Goal: Task Accomplishment & Management: Manage account settings

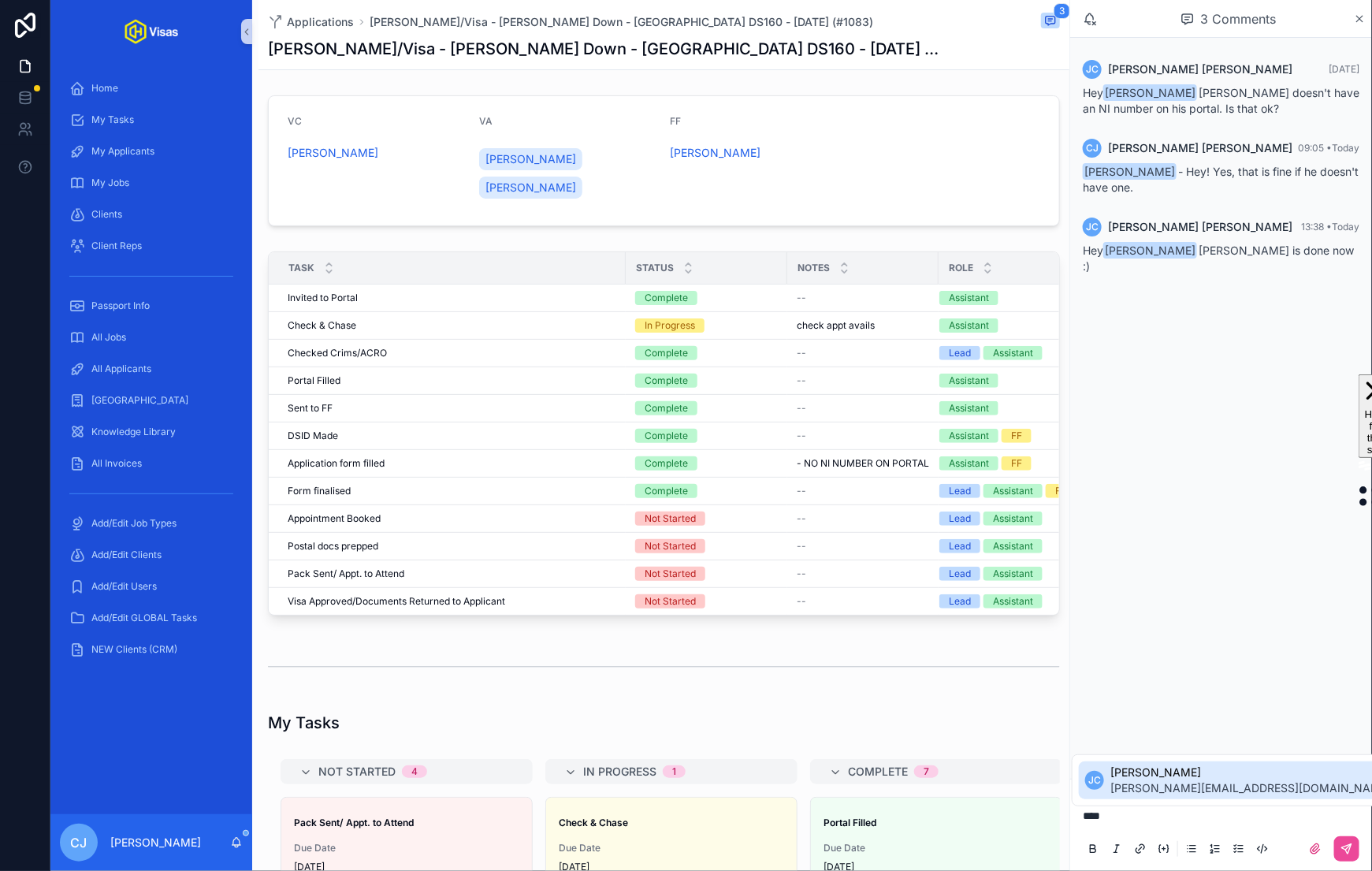
click at [1196, 777] on span "Jeff Chandler" at bounding box center [1251, 772] width 280 height 16
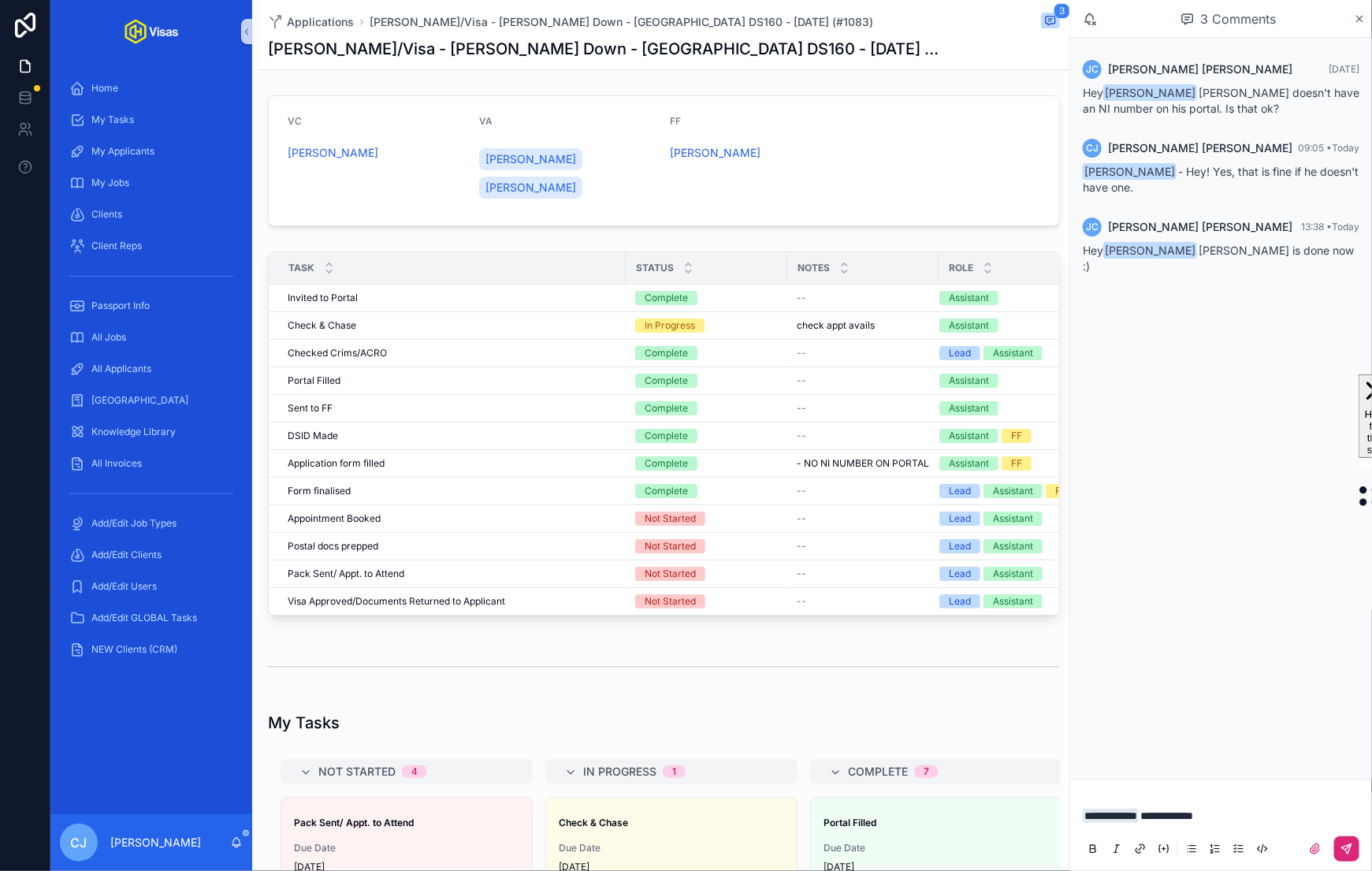
click at [1342, 854] on icon "scrollable content" at bounding box center [1347, 849] width 13 height 13
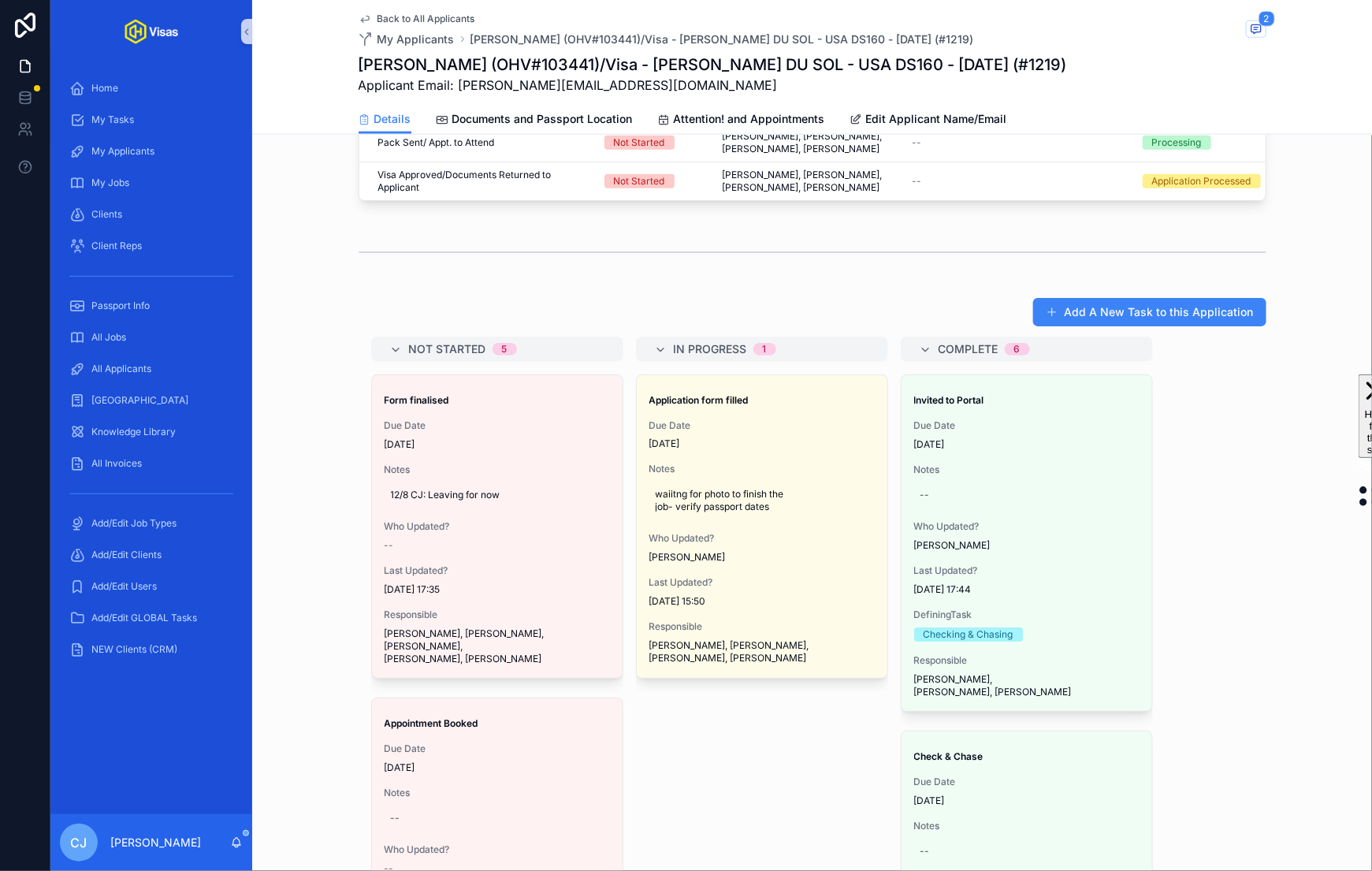
scroll to position [949, 0]
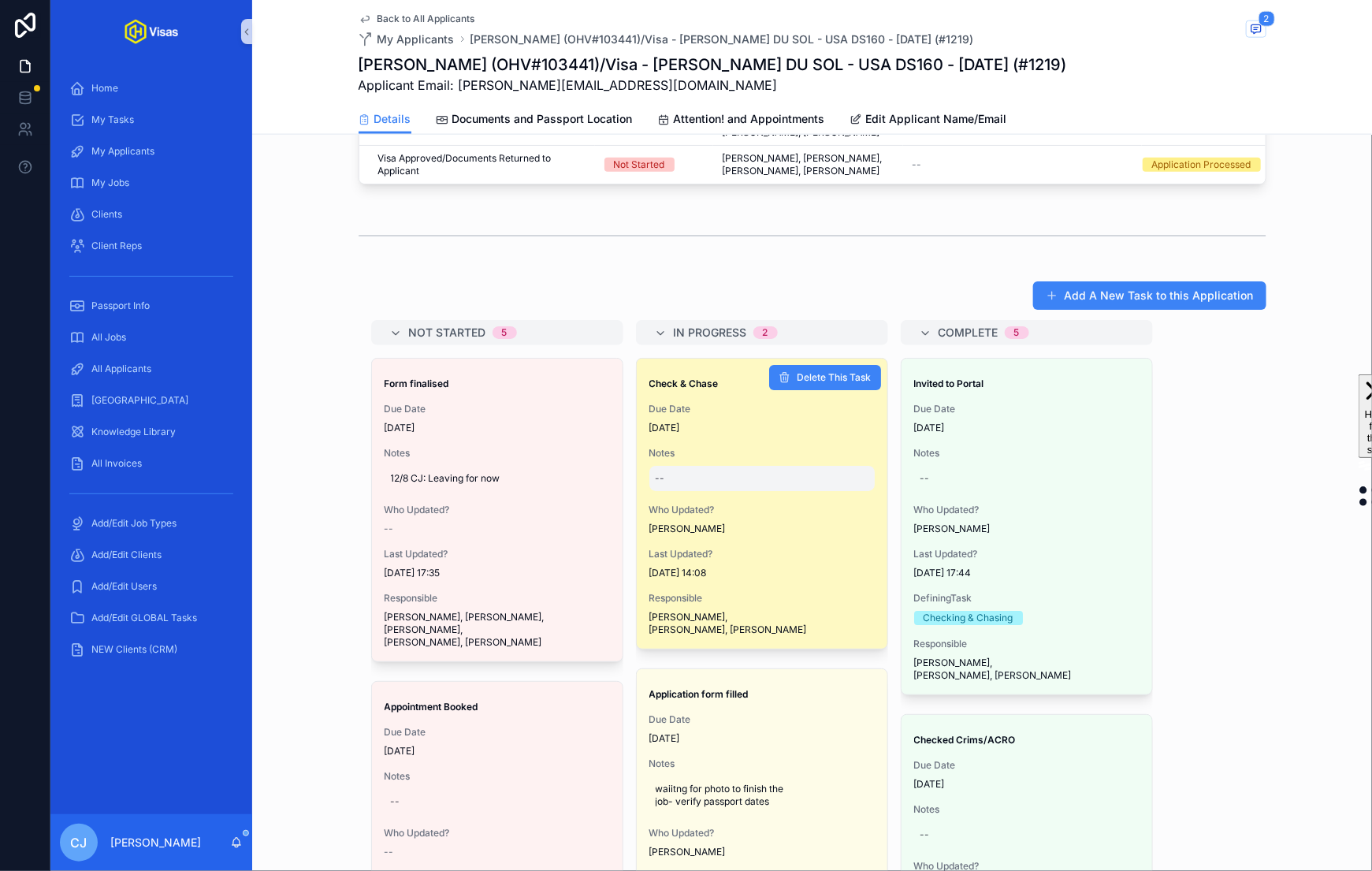
click at [708, 466] on div "--" at bounding box center [761, 479] width 225 height 25
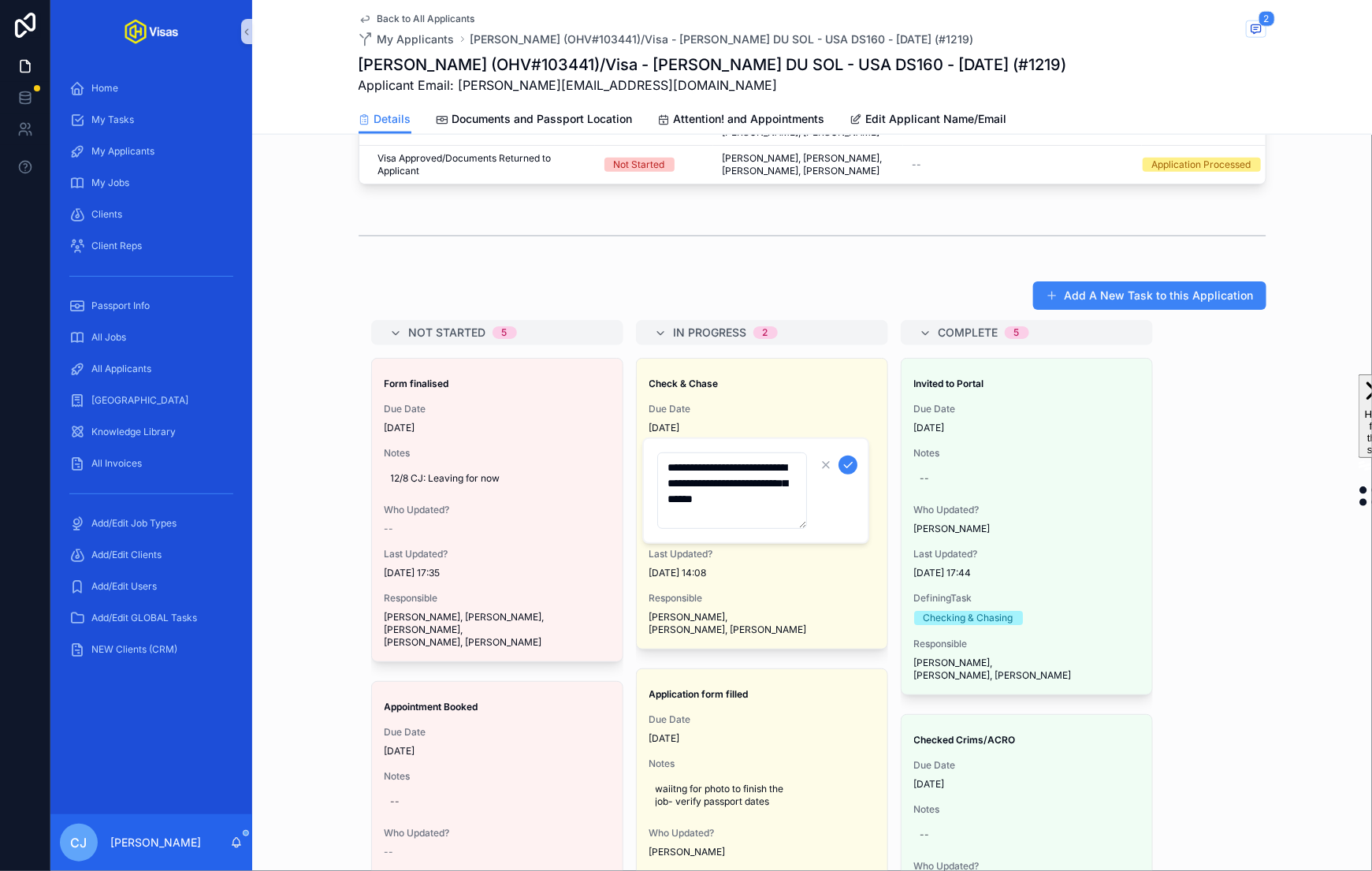
click at [747, 499] on textarea "**********" at bounding box center [732, 490] width 150 height 76
type textarea "**********"
click at [848, 468] on icon "scrollable content" at bounding box center [848, 465] width 13 height 13
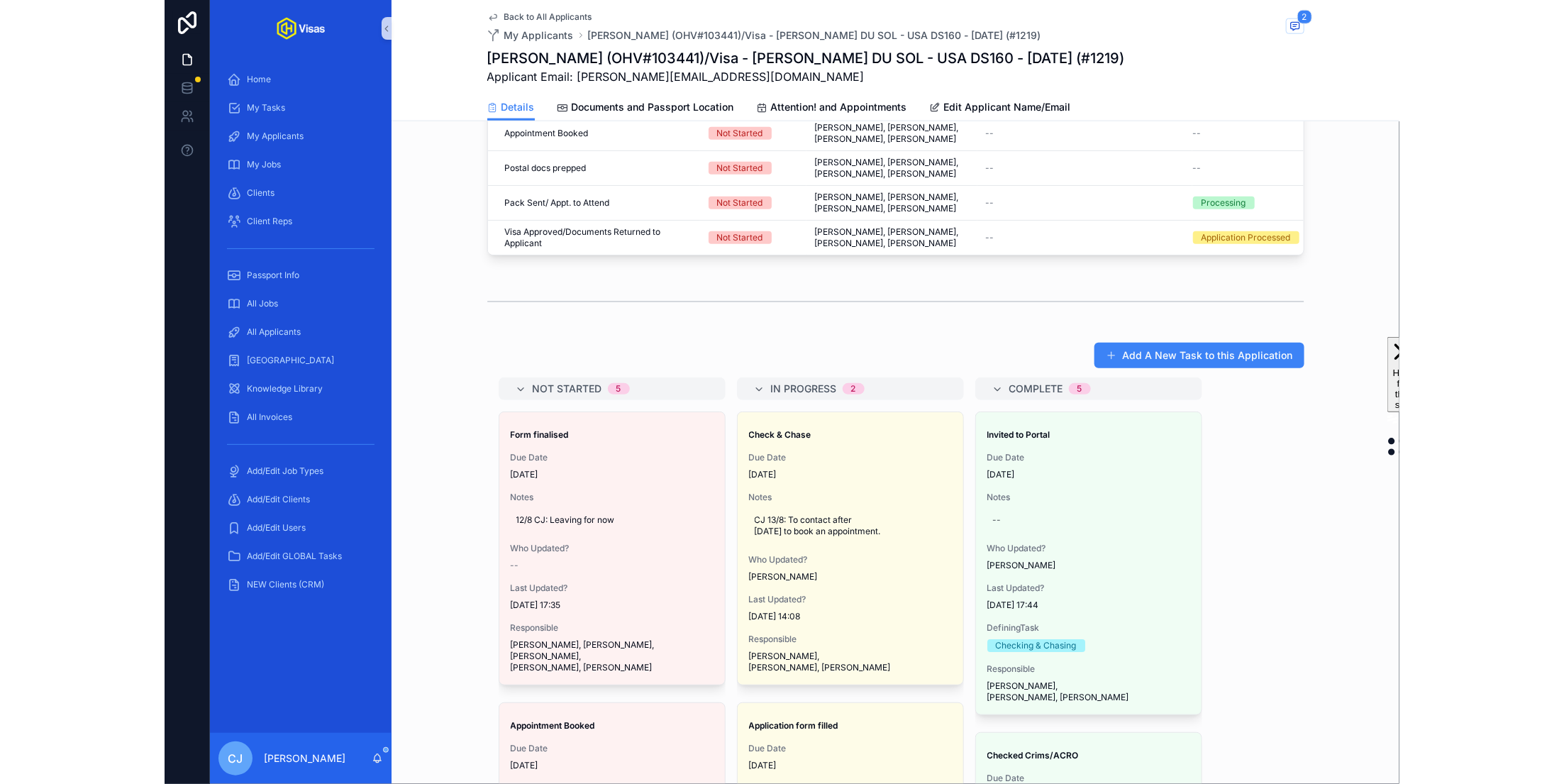
scroll to position [841, 0]
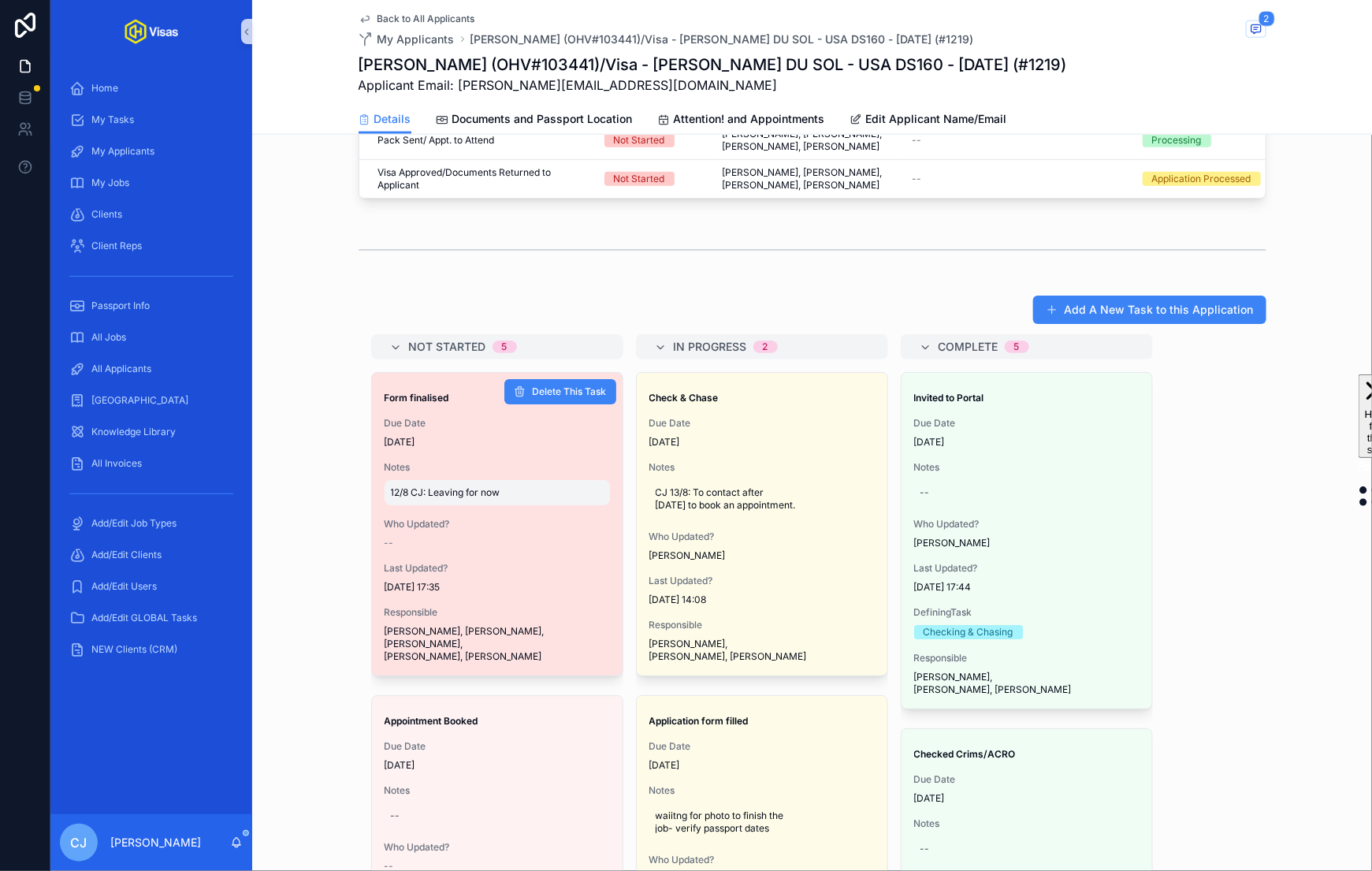
click at [472, 487] on span "12/8 CJ: Leaving for now" at bounding box center [497, 493] width 213 height 13
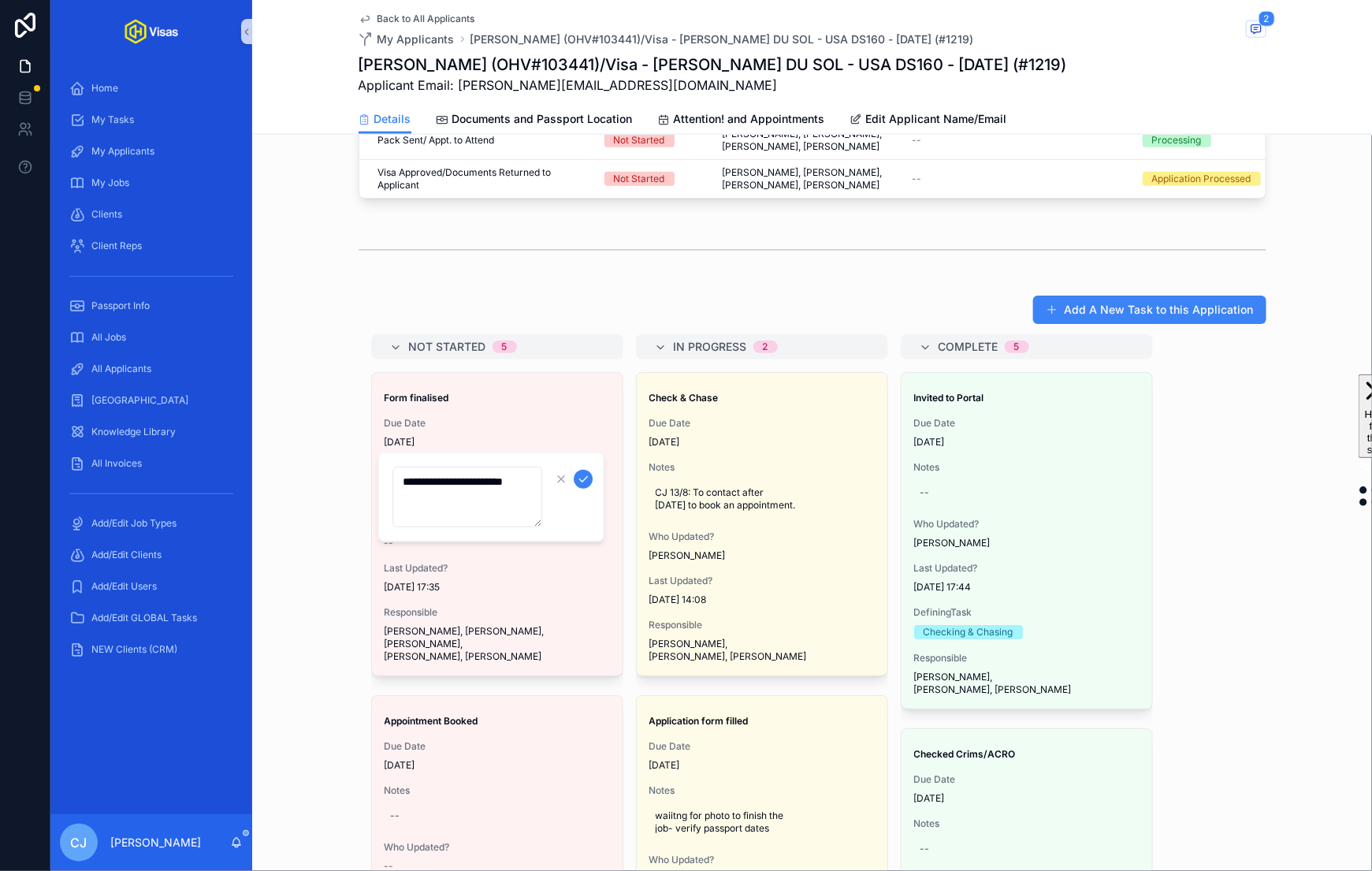
click at [435, 480] on textarea "**********" at bounding box center [467, 497] width 150 height 61
click at [588, 480] on icon "scrollable content" at bounding box center [584, 479] width 13 height 13
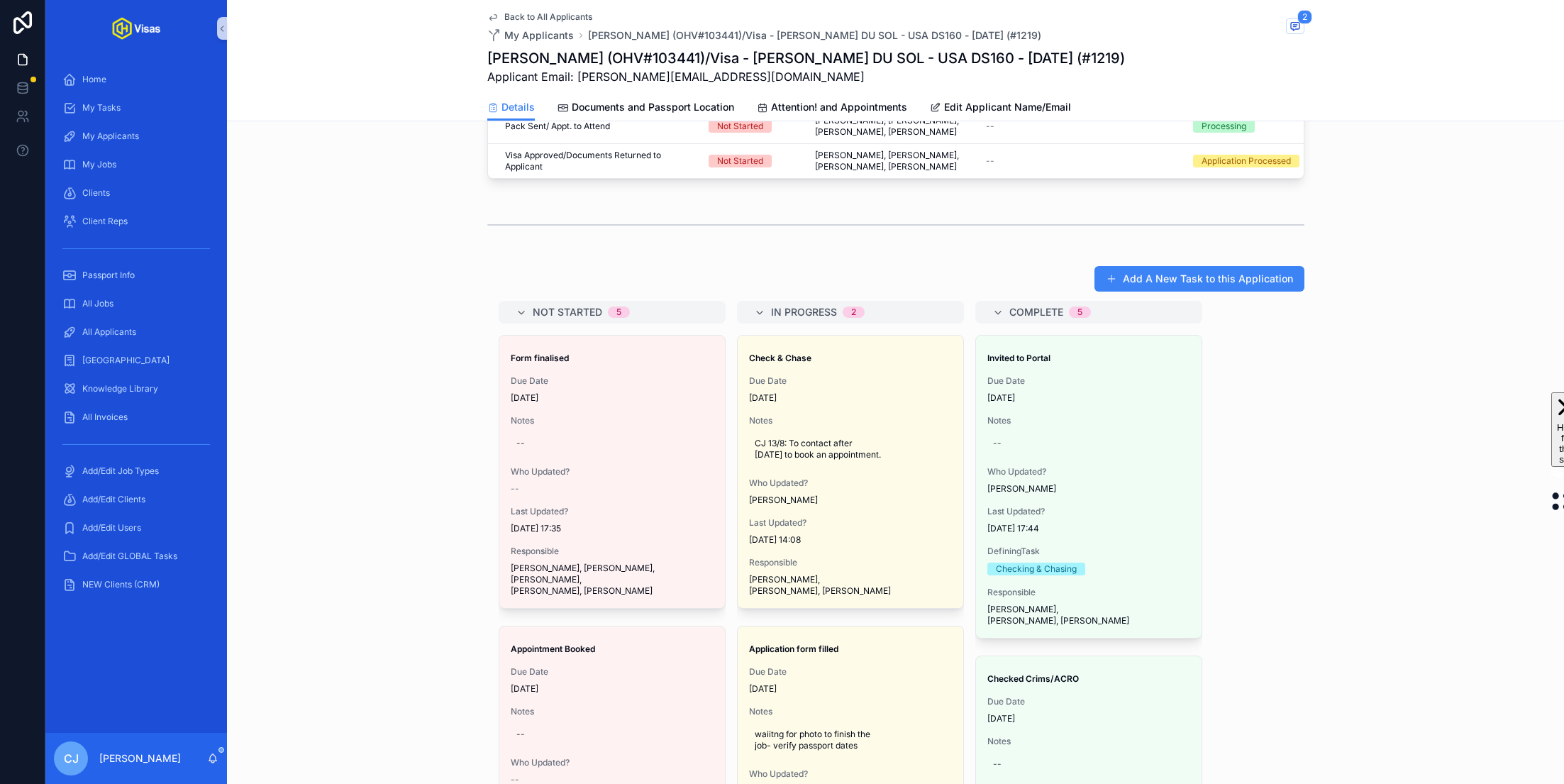
scroll to position [0, 0]
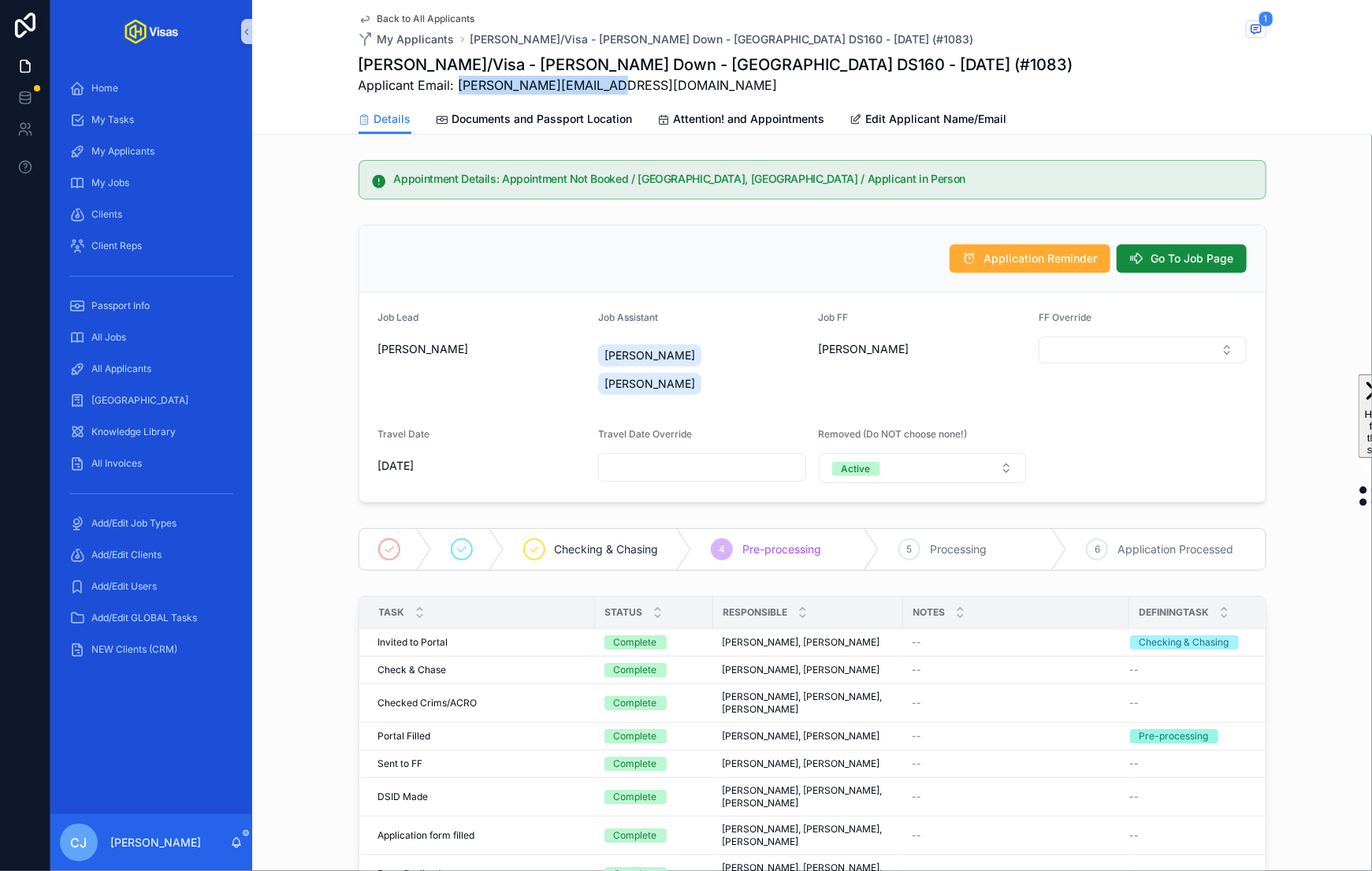
drag, startPoint x: 625, startPoint y: 91, endPoint x: 461, endPoint y: 93, distance: 164.0
click at [461, 93] on span "Applicant Email: hanna@fraystudio.co.uk" at bounding box center [716, 84] width 715 height 19
copy span "hanna@fraystudio.co.uk"
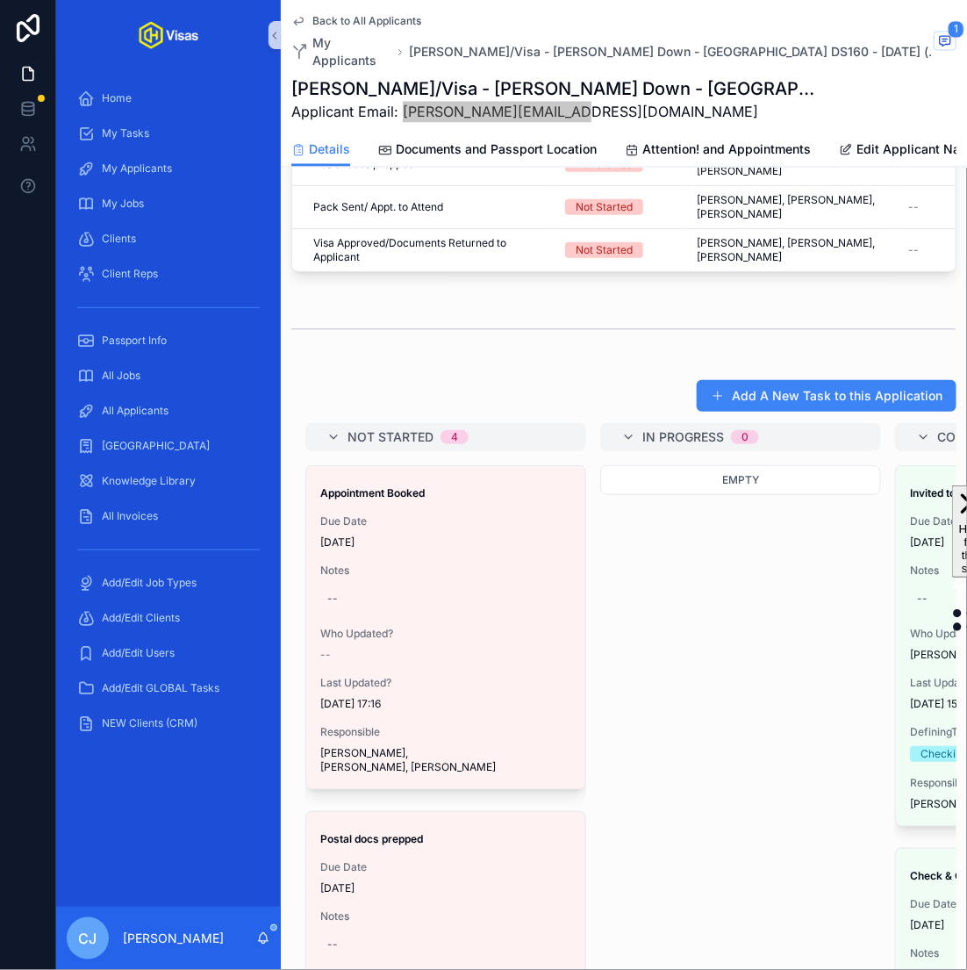
scroll to position [982, 0]
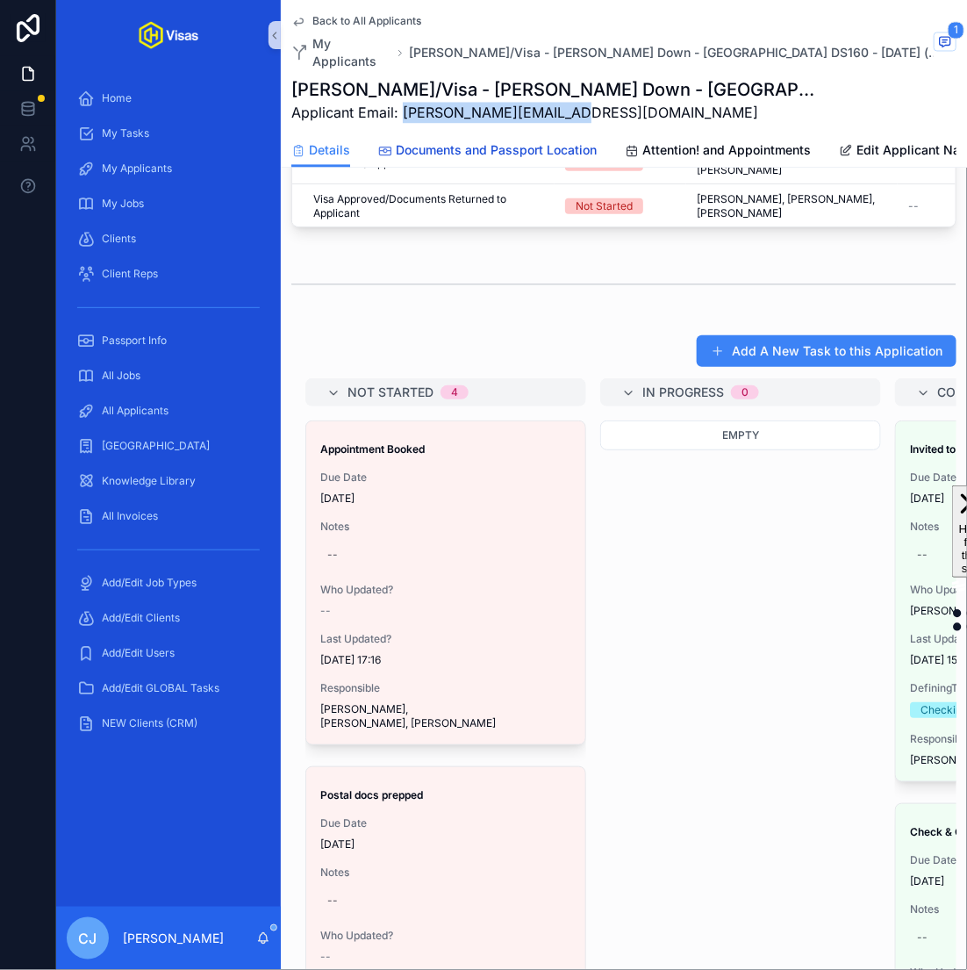
click at [585, 141] on span "Documents and Passport Location" at bounding box center [496, 150] width 201 height 18
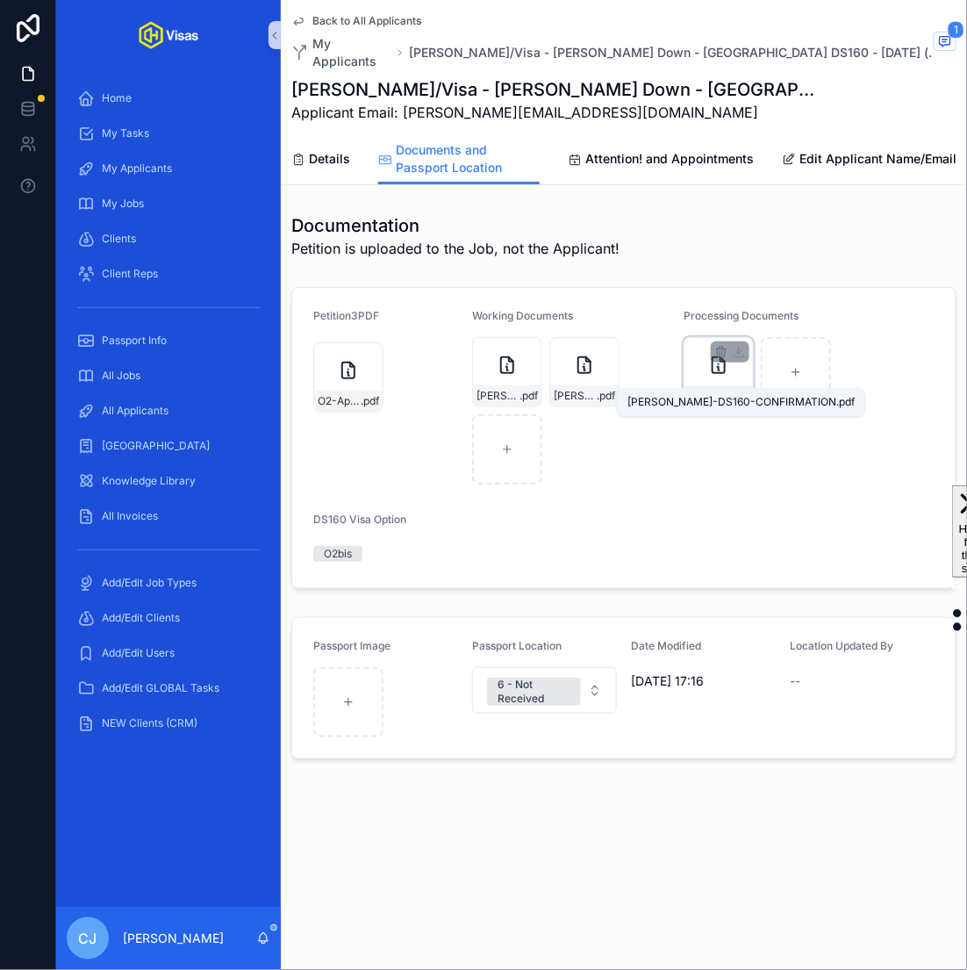
click at [727, 389] on span "Schrage-DS160-CONFIRMATION" at bounding box center [709, 396] width 43 height 14
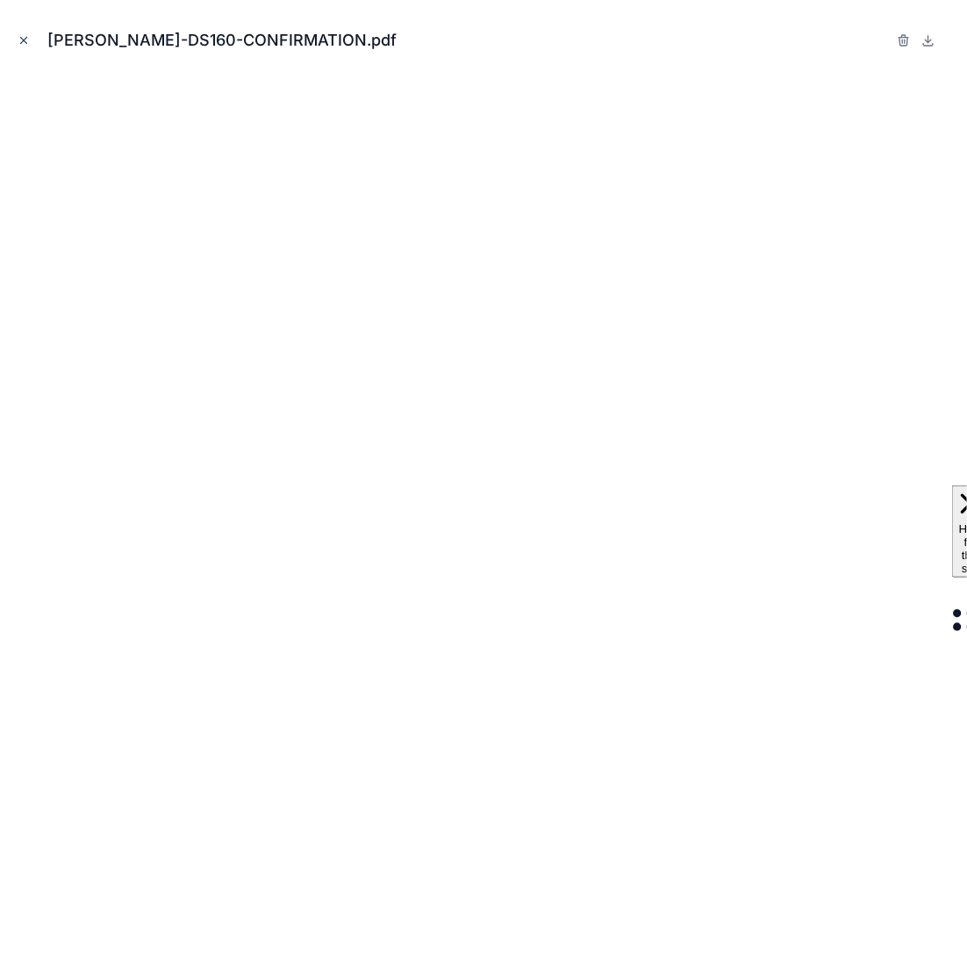
click at [18, 44] on icon "Close modal" at bounding box center [24, 40] width 12 height 12
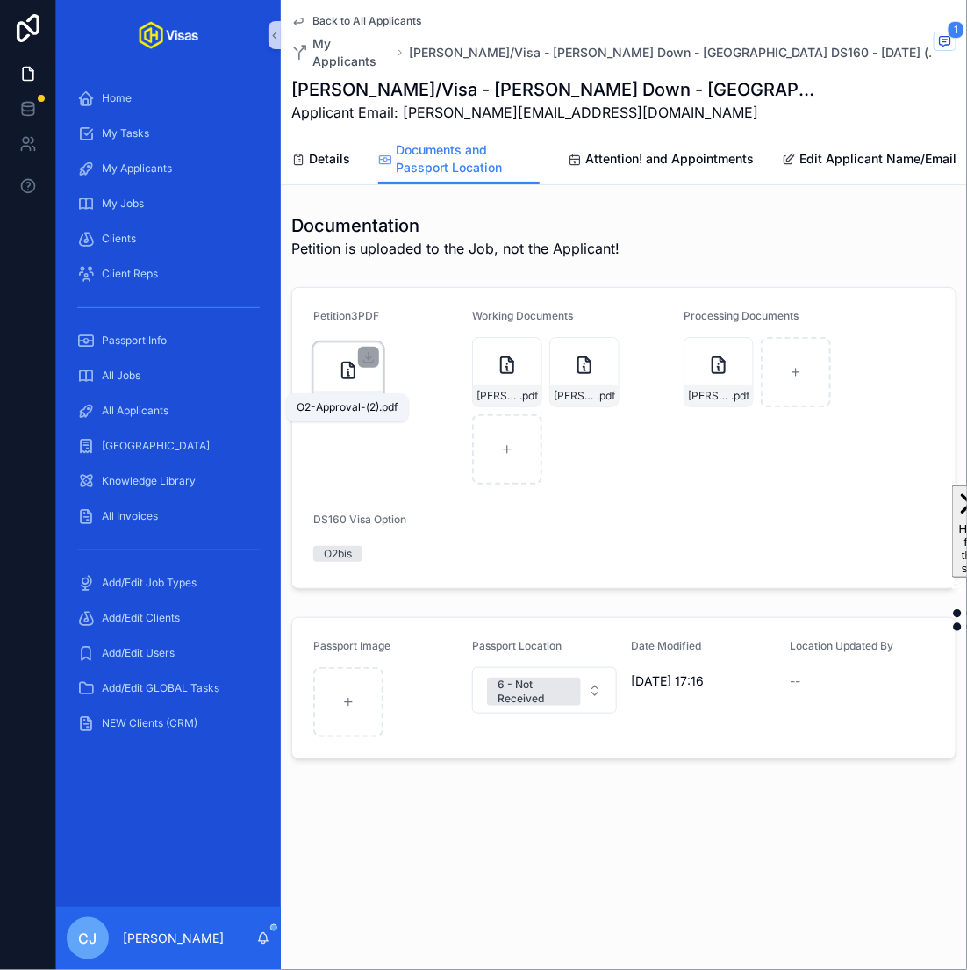
click at [337, 394] on span "O2-Approval-(2)" at bounding box center [339, 401] width 43 height 14
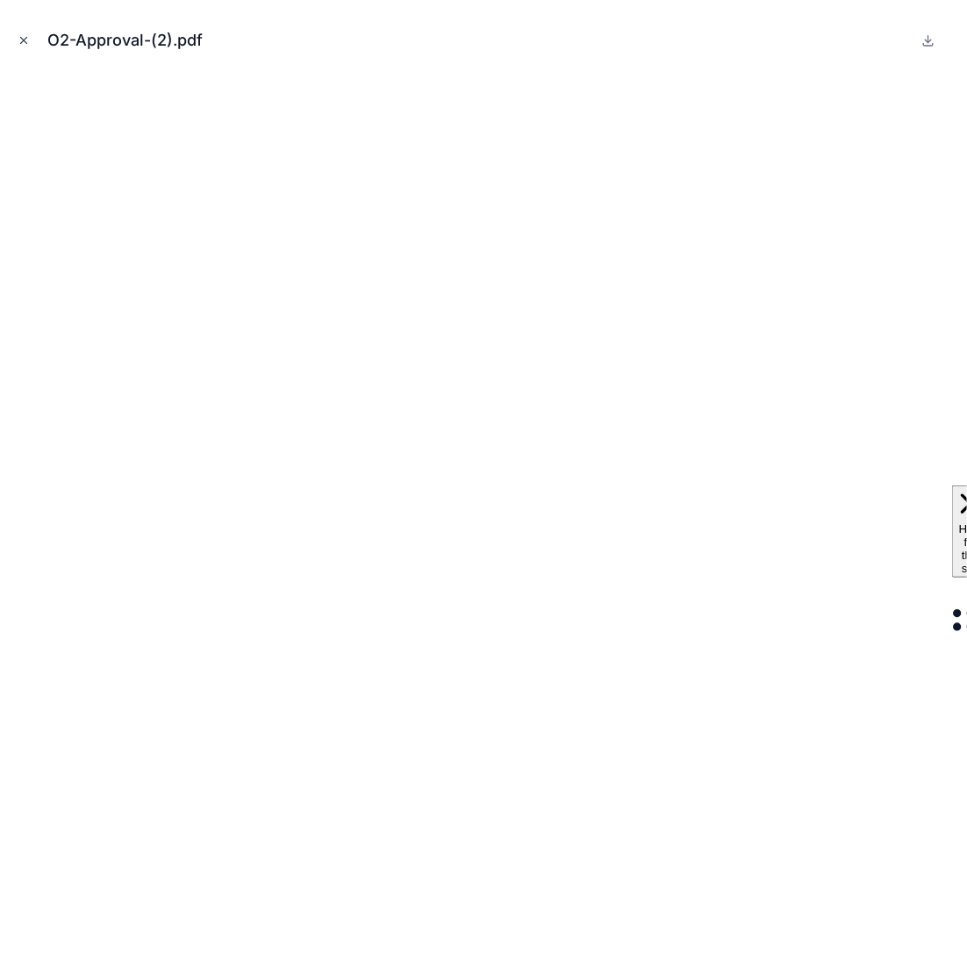
click at [25, 45] on icon "Close modal" at bounding box center [24, 40] width 12 height 12
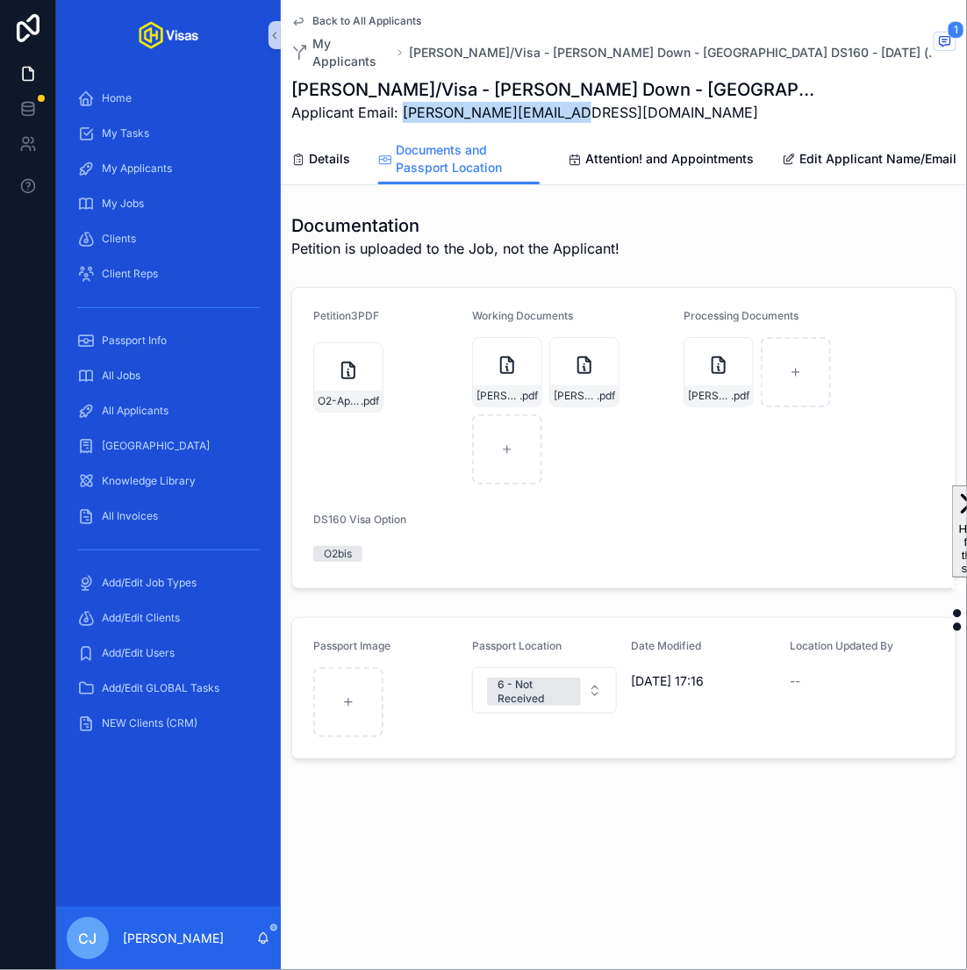
drag, startPoint x: 567, startPoint y: 95, endPoint x: 404, endPoint y: 98, distance: 163.3
click at [404, 102] on span "Applicant Email: hanna@fraystudio.co.uk" at bounding box center [558, 112] width 534 height 21
copy span "hanna@fraystudio.co.uk"
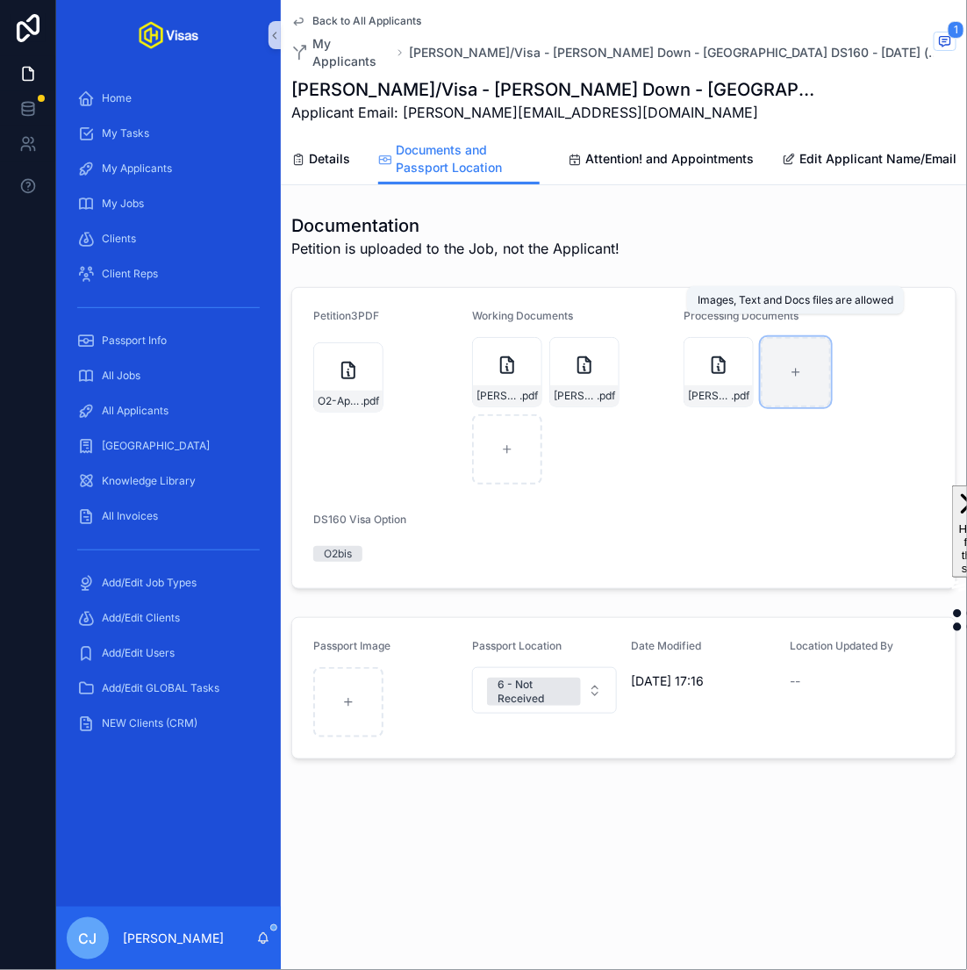
click at [785, 358] on div "scrollable content" at bounding box center [796, 372] width 70 height 70
type input "**********"
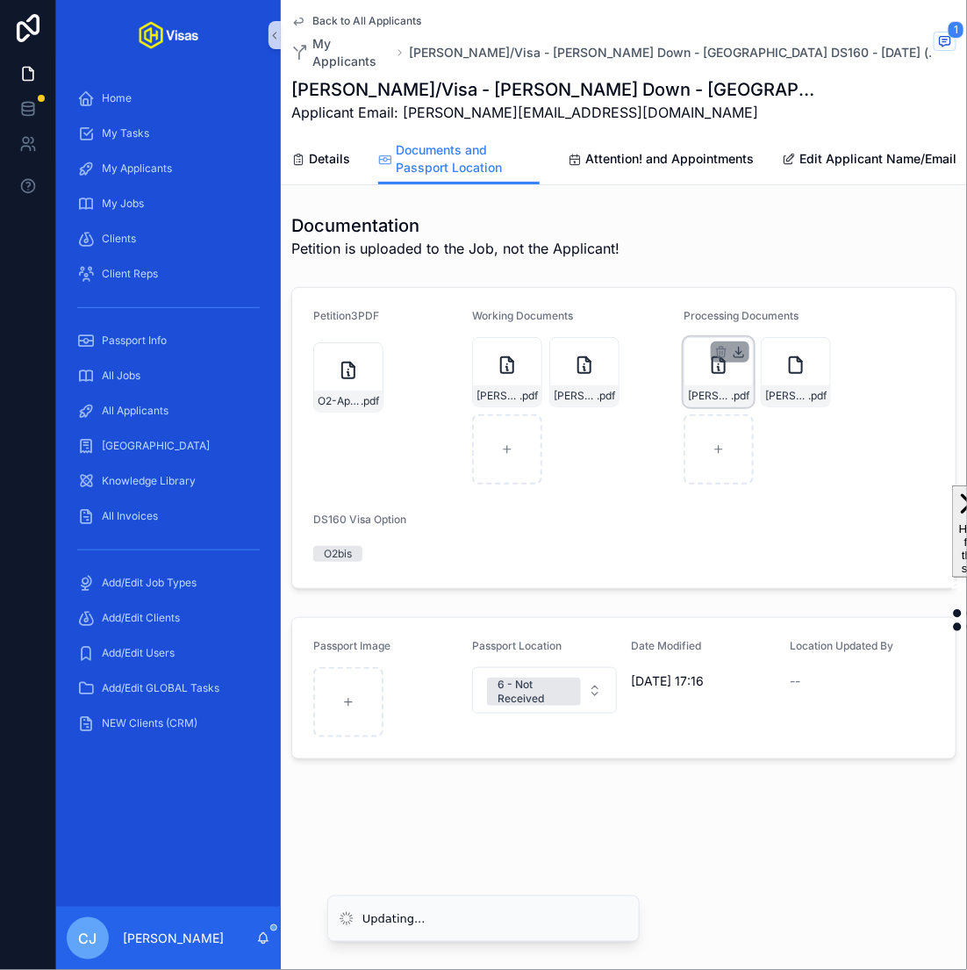
click at [742, 355] on icon "scrollable content" at bounding box center [740, 356] width 10 height 3
click at [830, 521] on form "Petition3PDF O2-Approval-(2) .pdf Working Documents Hanna-Schrage---ID .pdf Sch…" at bounding box center [624, 438] width 664 height 300
click at [322, 143] on link "Details" at bounding box center [320, 160] width 59 height 35
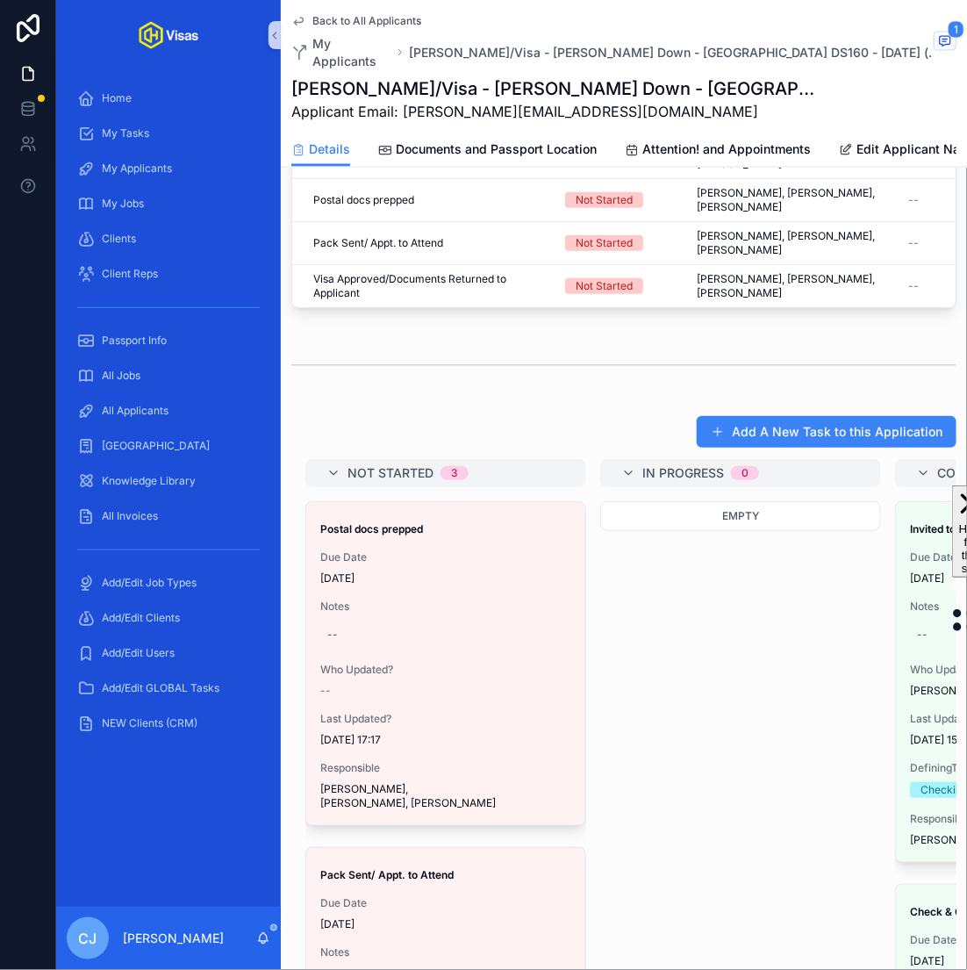
scroll to position [1057, 0]
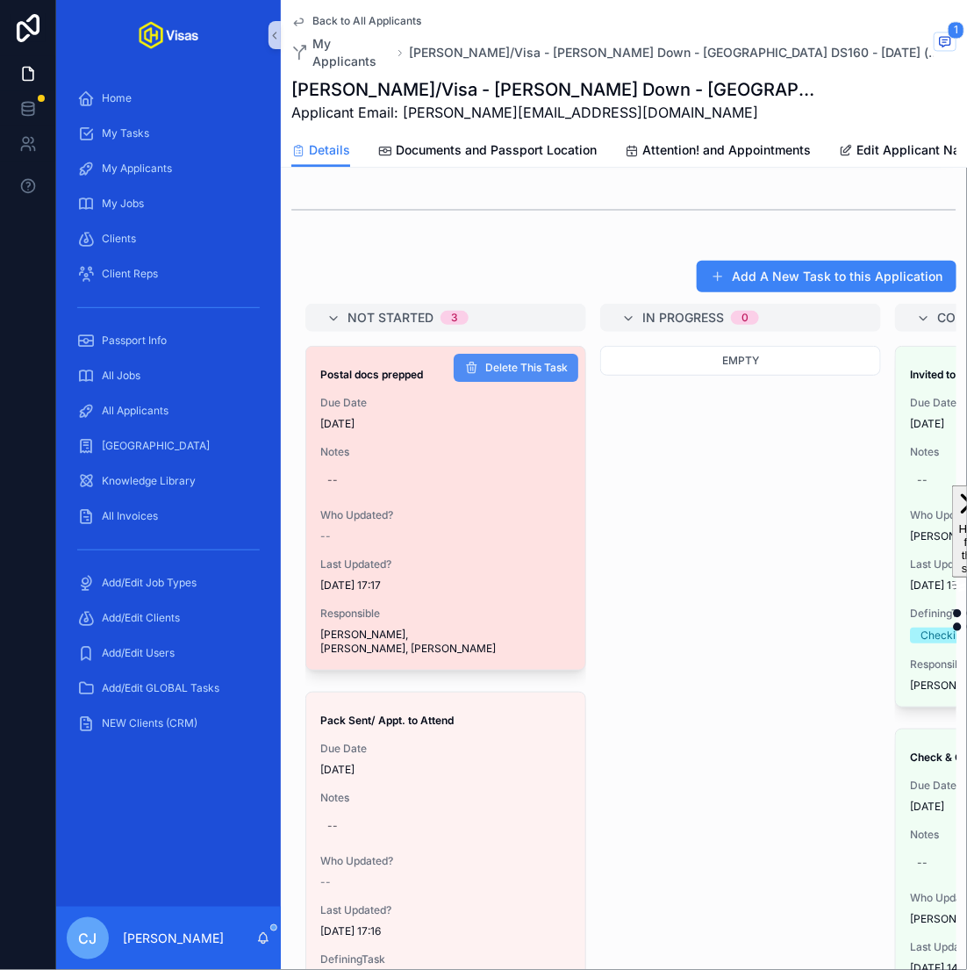
click at [491, 361] on span "Delete This Task" at bounding box center [526, 368] width 83 height 14
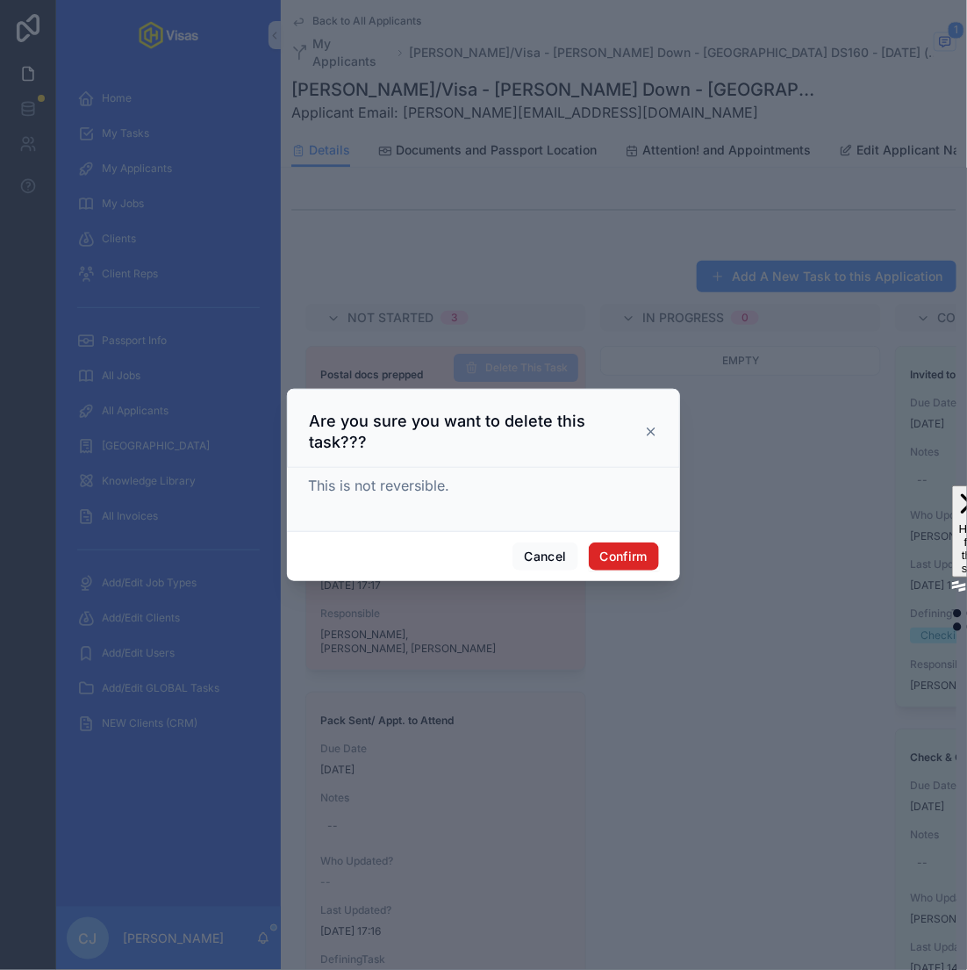
click at [642, 552] on button "Confirm" at bounding box center [624, 556] width 70 height 28
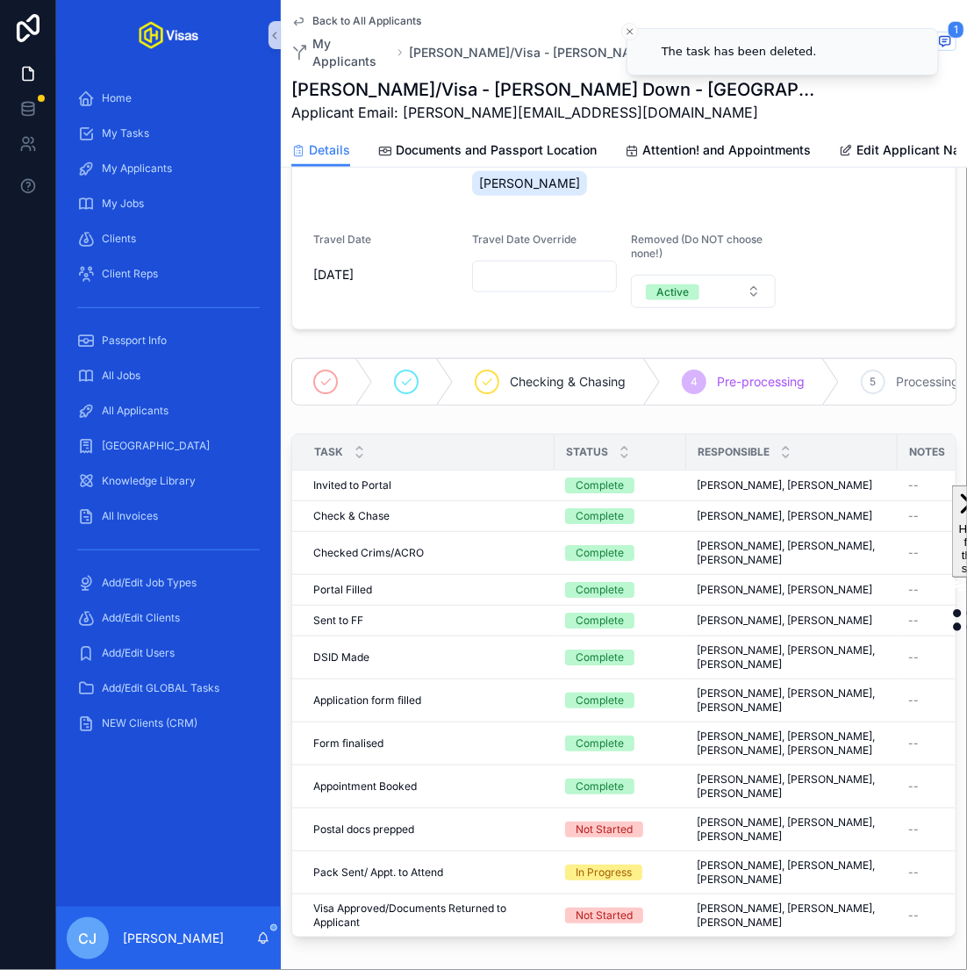
scroll to position [0, 0]
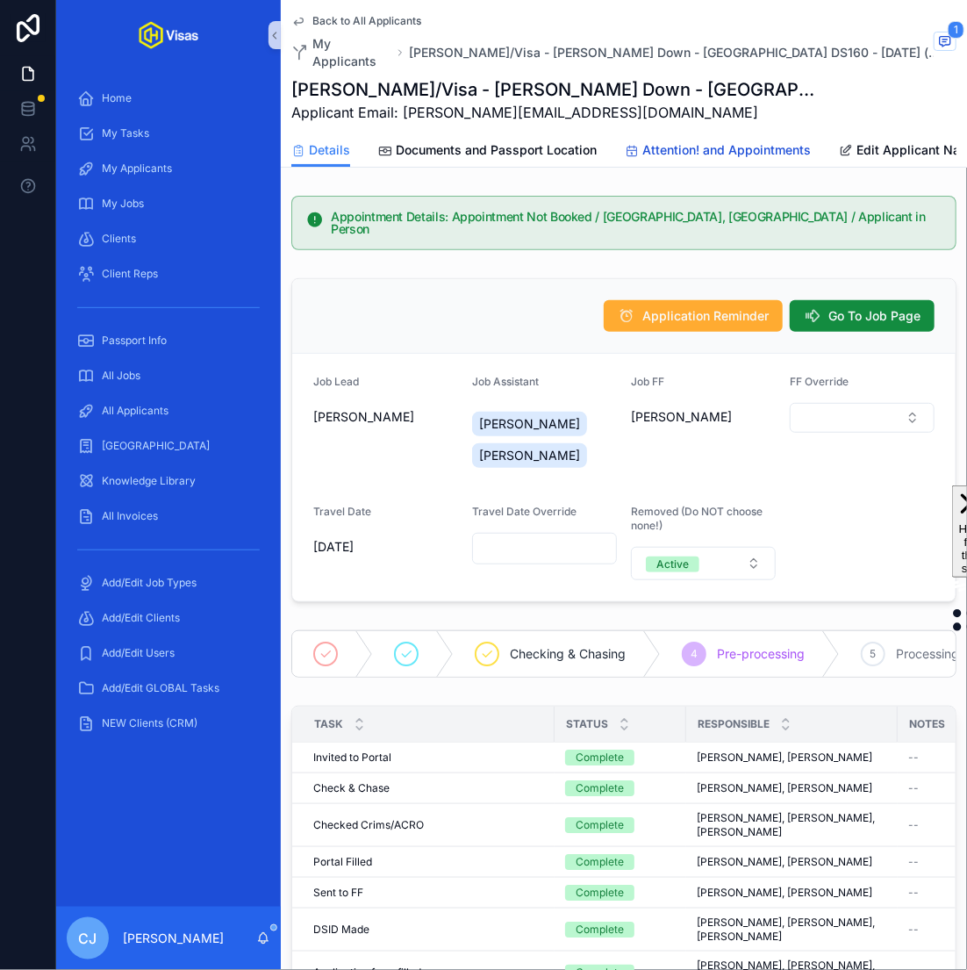
click at [631, 144] on icon "scrollable content" at bounding box center [632, 151] width 14 height 14
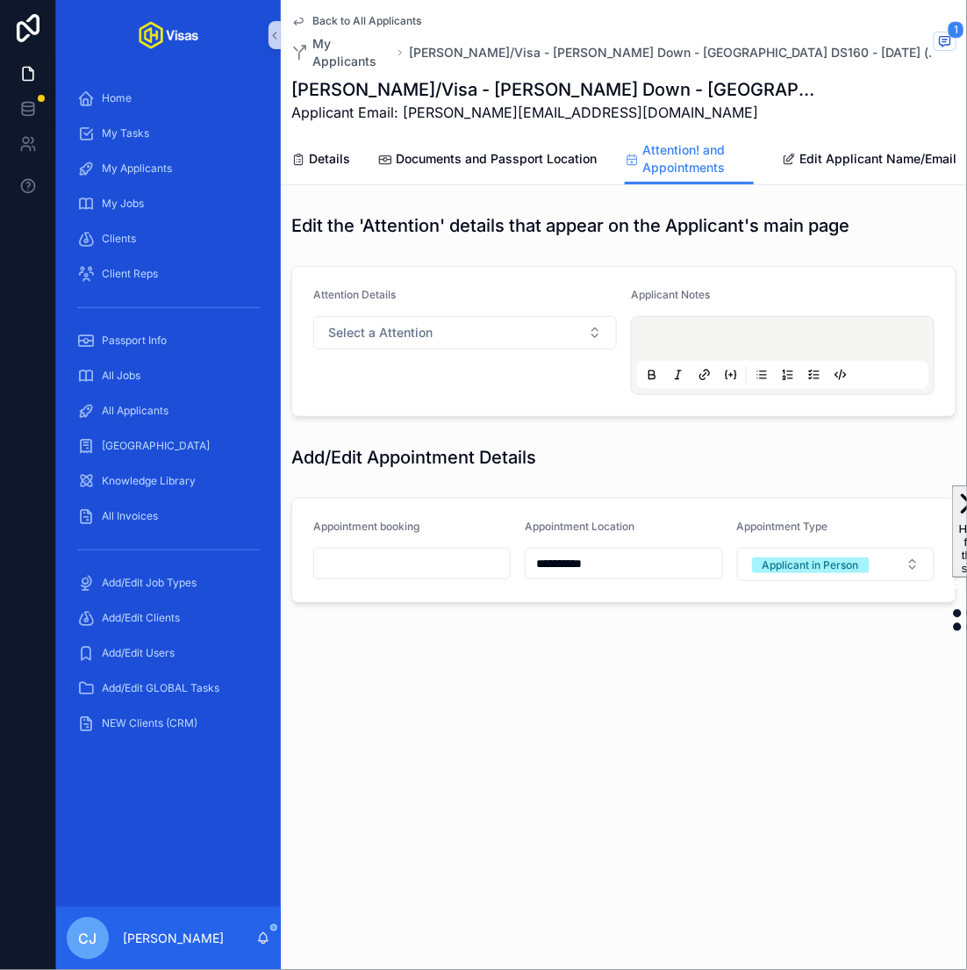
click at [426, 551] on input "scrollable content" at bounding box center [412, 563] width 196 height 25
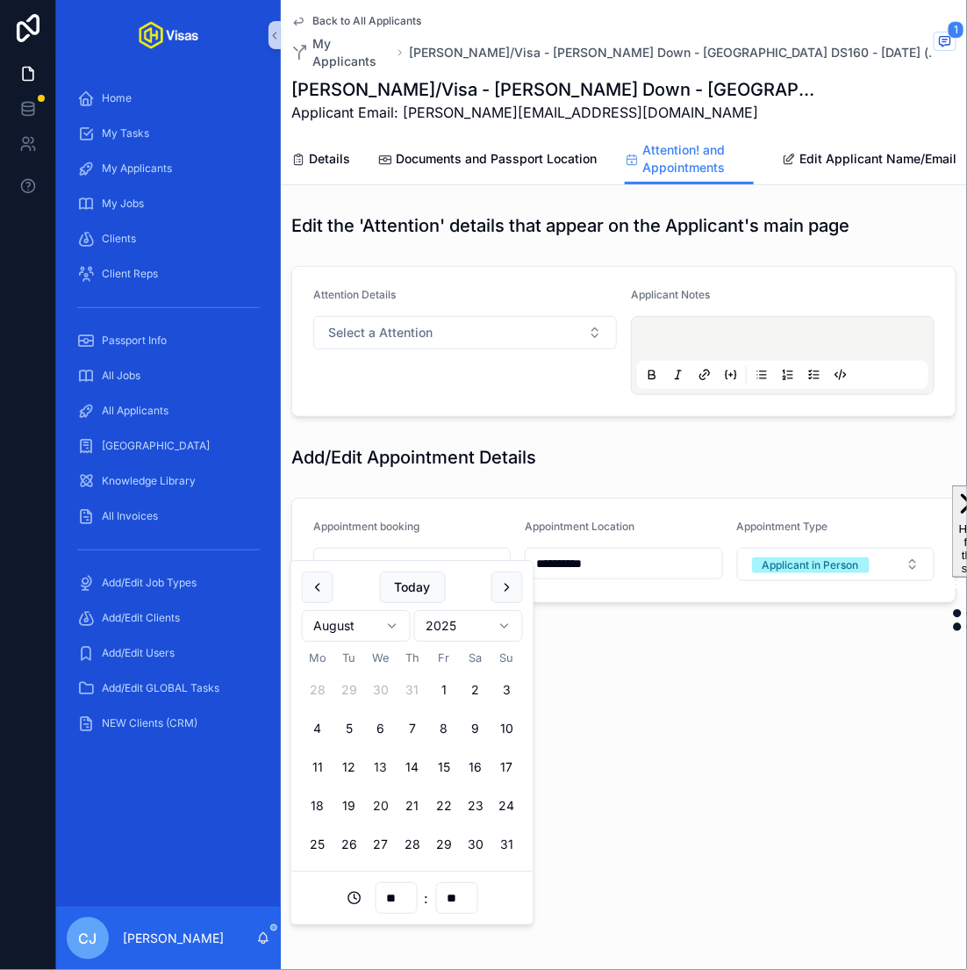
click at [384, 802] on button "20" at bounding box center [381, 806] width 32 height 32
click at [394, 899] on li "Updating..." at bounding box center [483, 918] width 312 height 47
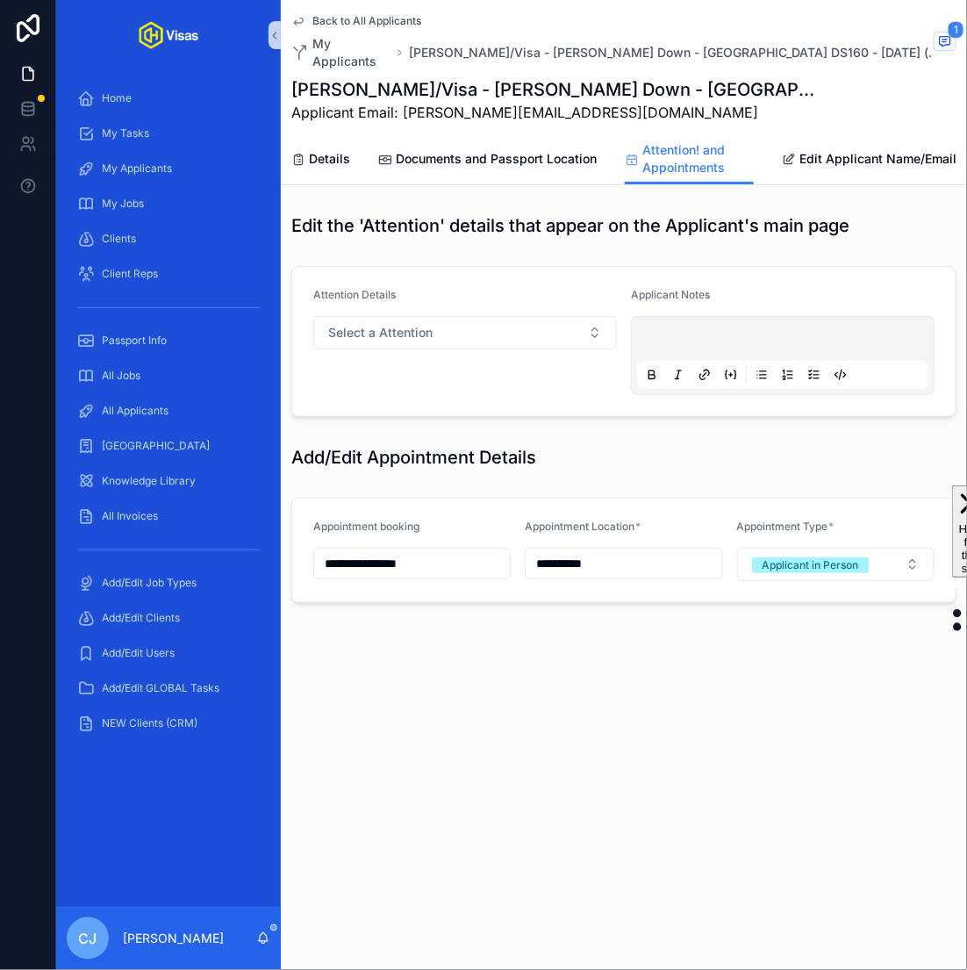
click at [420, 551] on input "**********" at bounding box center [412, 563] width 196 height 25
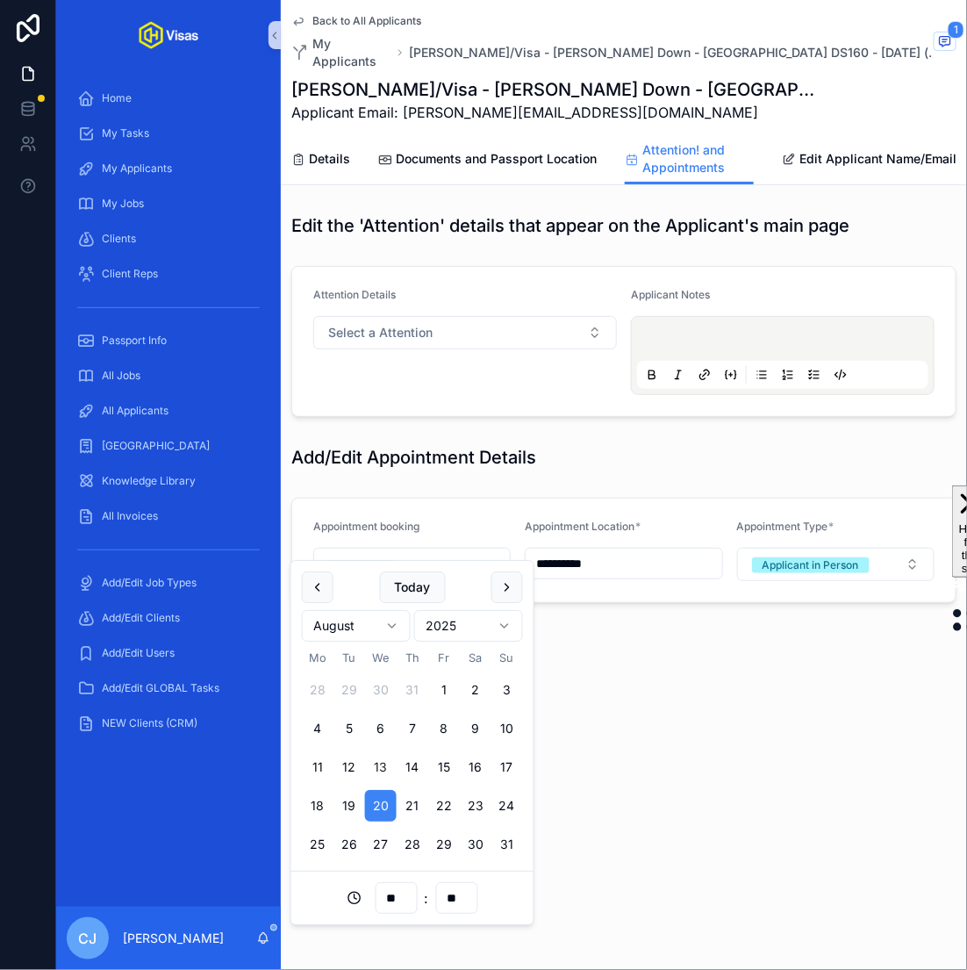
click at [396, 895] on input "**" at bounding box center [396, 898] width 40 height 25
click at [388, 860] on div "08" at bounding box center [395, 862] width 79 height 28
type input "**********"
type input "**"
click at [678, 711] on div "**********" at bounding box center [624, 485] width 686 height 970
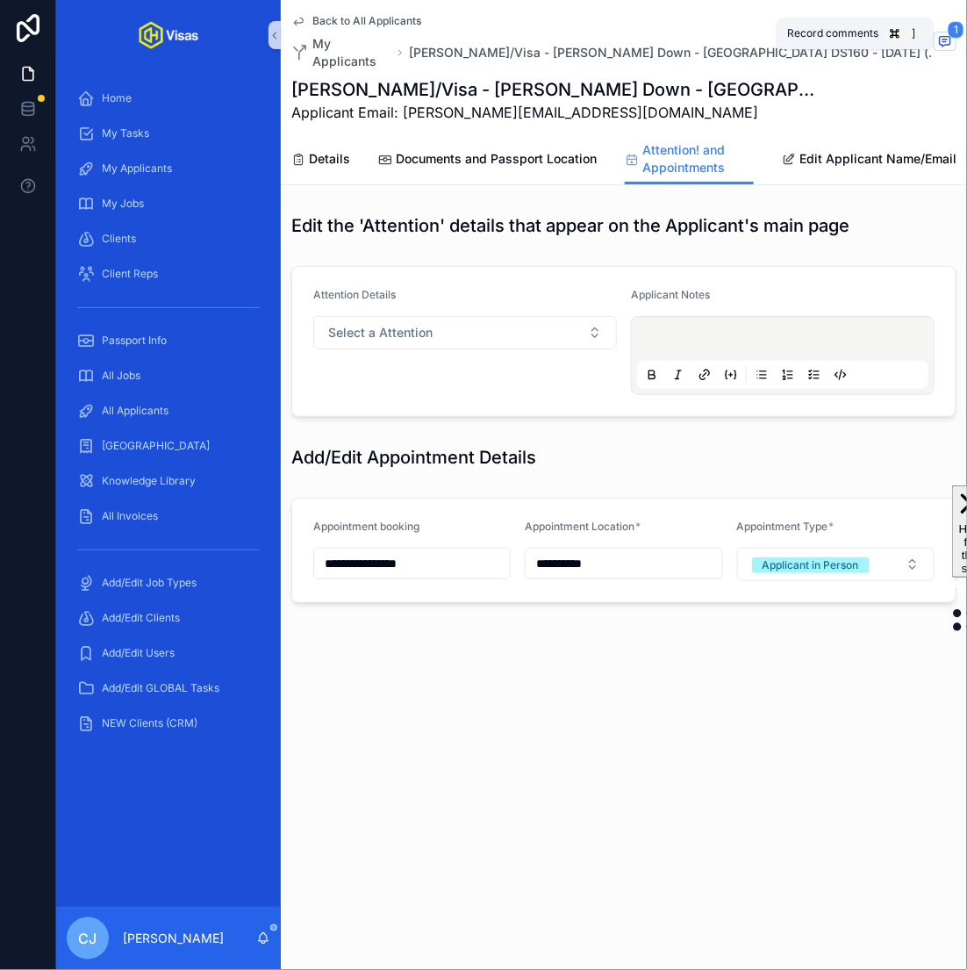
click at [956, 32] on span "scrollable content" at bounding box center [945, 41] width 23 height 19
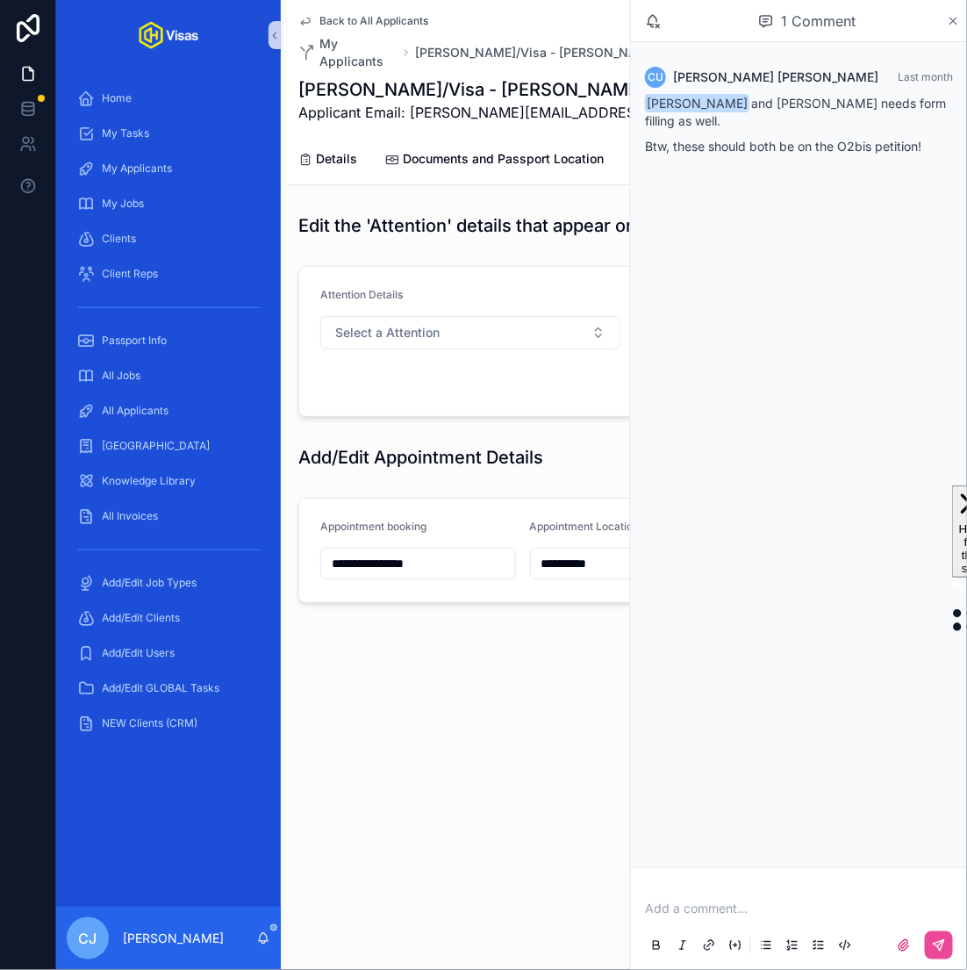
click at [958, 18] on icon "scrollable content" at bounding box center [953, 21] width 13 height 14
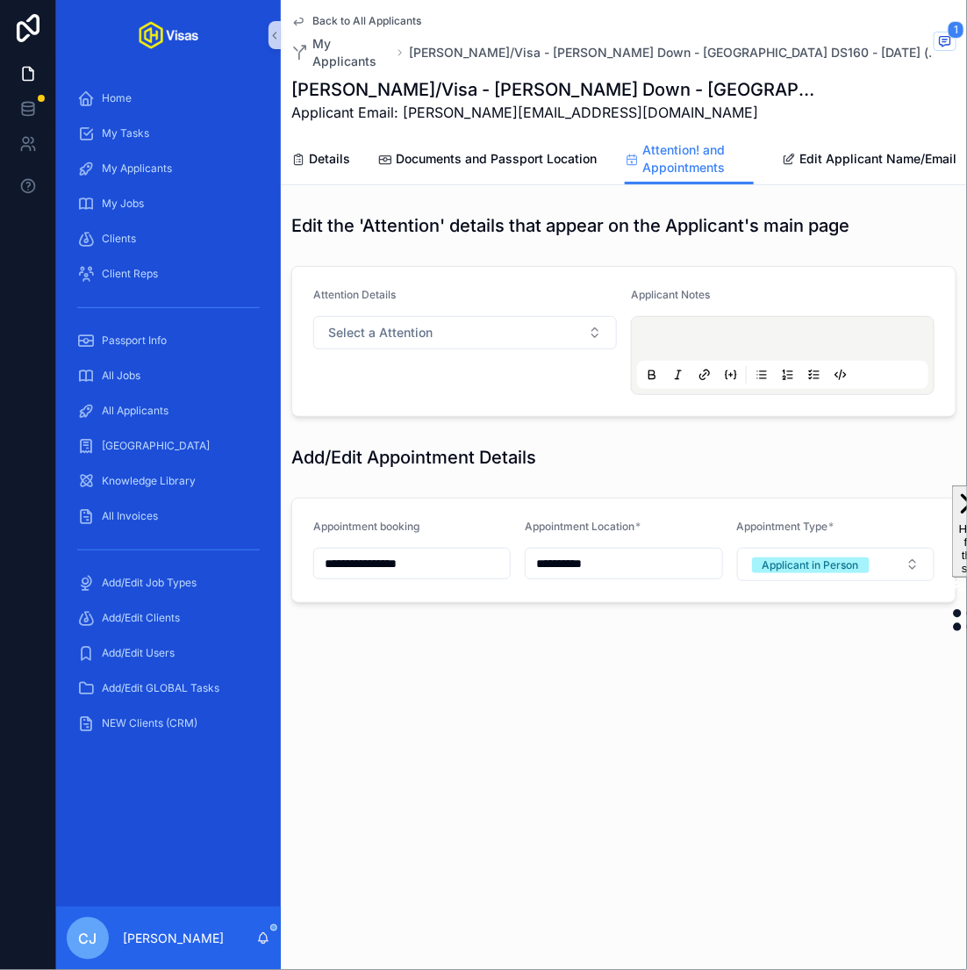
click at [334, 14] on span "Back to All Applicants" at bounding box center [366, 21] width 109 height 14
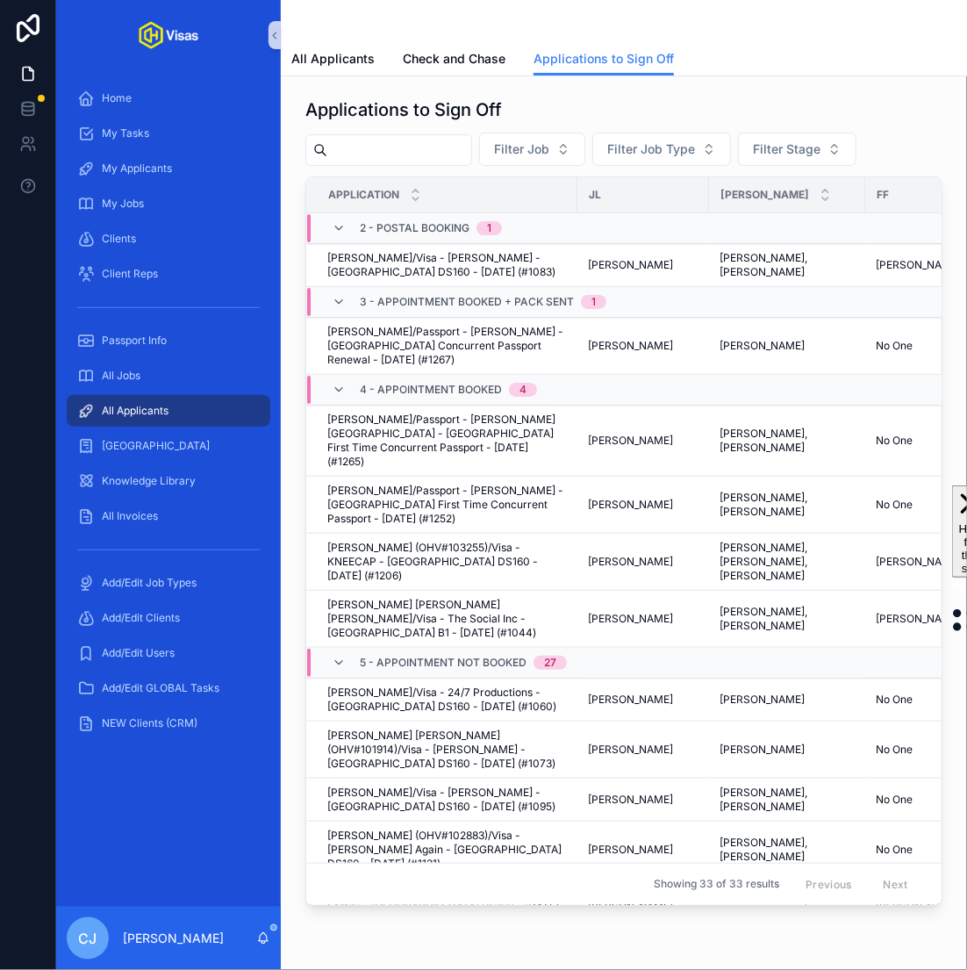
click at [404, 154] on input "scrollable content" at bounding box center [399, 150] width 144 height 25
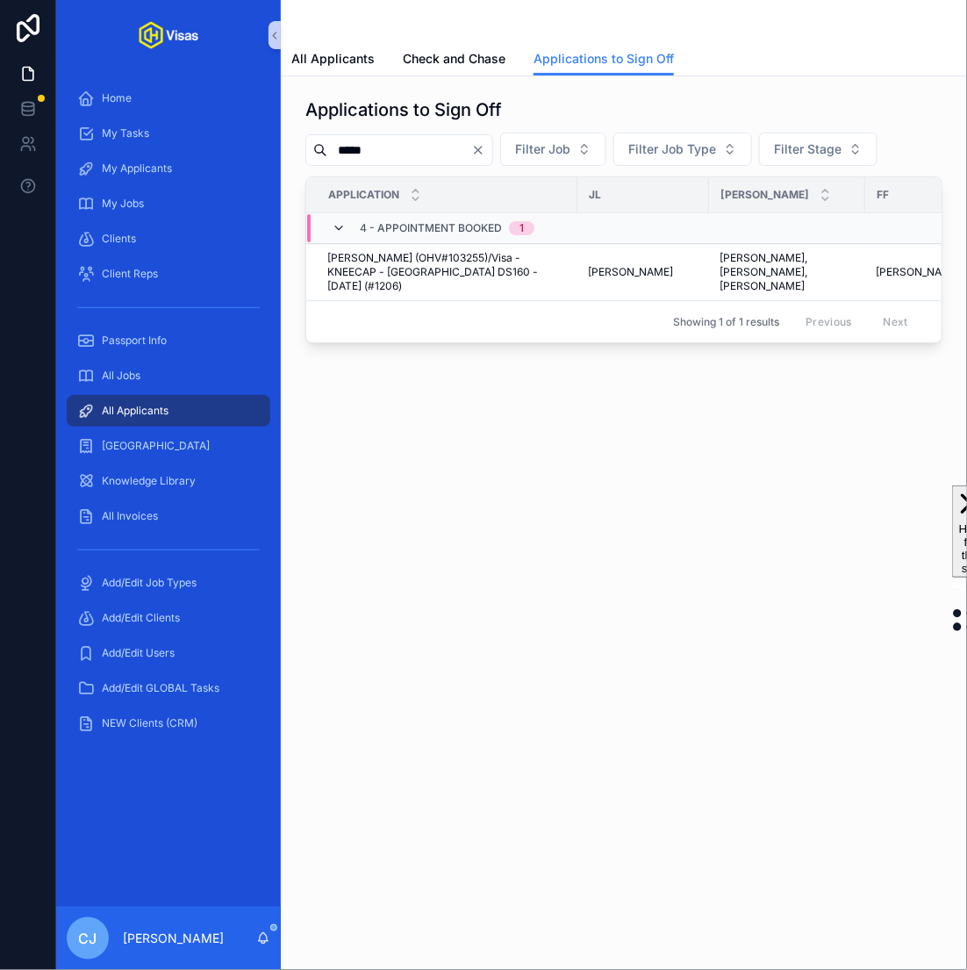
type input "*****"
click at [338, 226] on icon "scrollable content" at bounding box center [339, 228] width 14 height 14
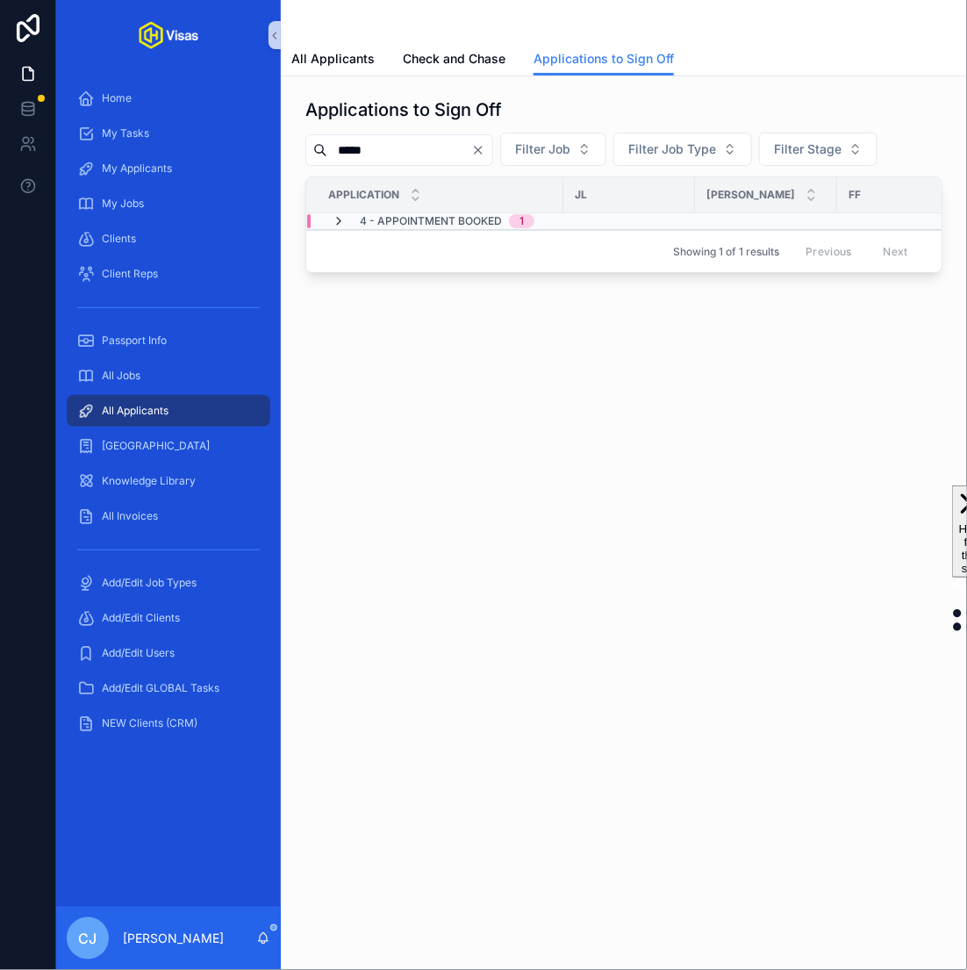
click at [339, 216] on icon "scrollable content" at bounding box center [339, 221] width 14 height 14
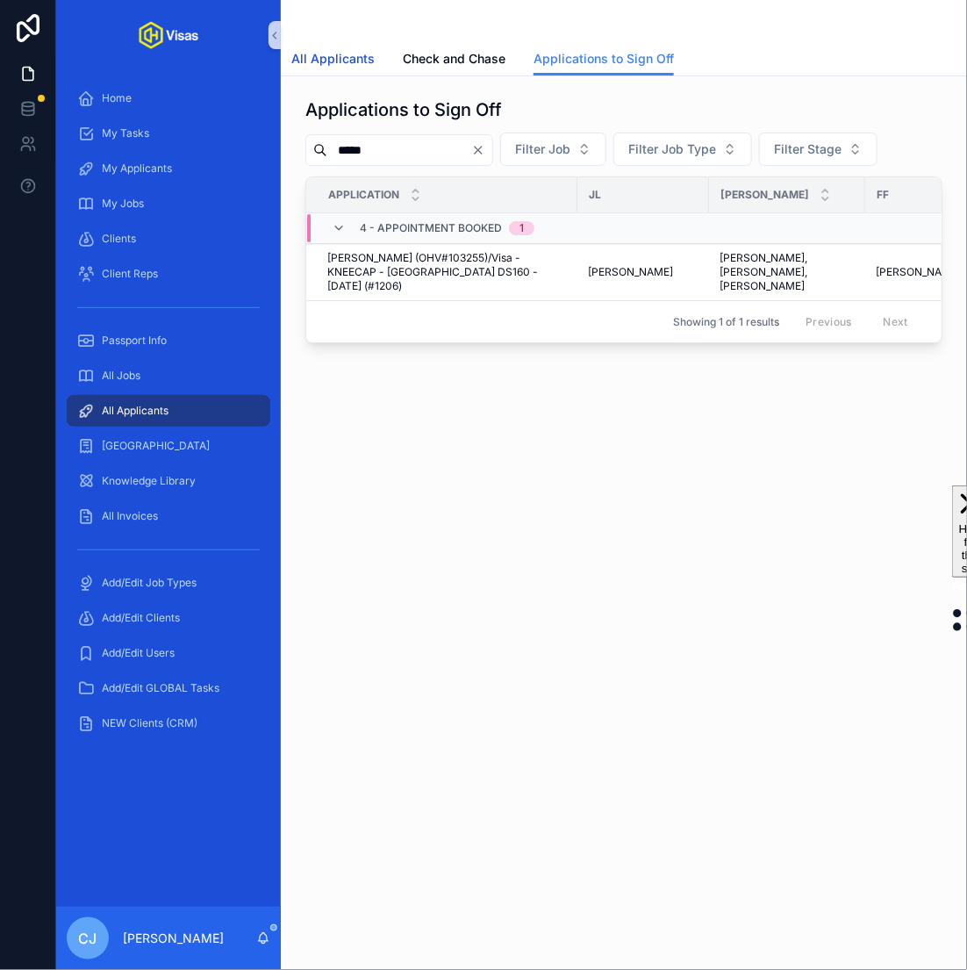
click at [350, 62] on span "All Applicants" at bounding box center [332, 59] width 83 height 18
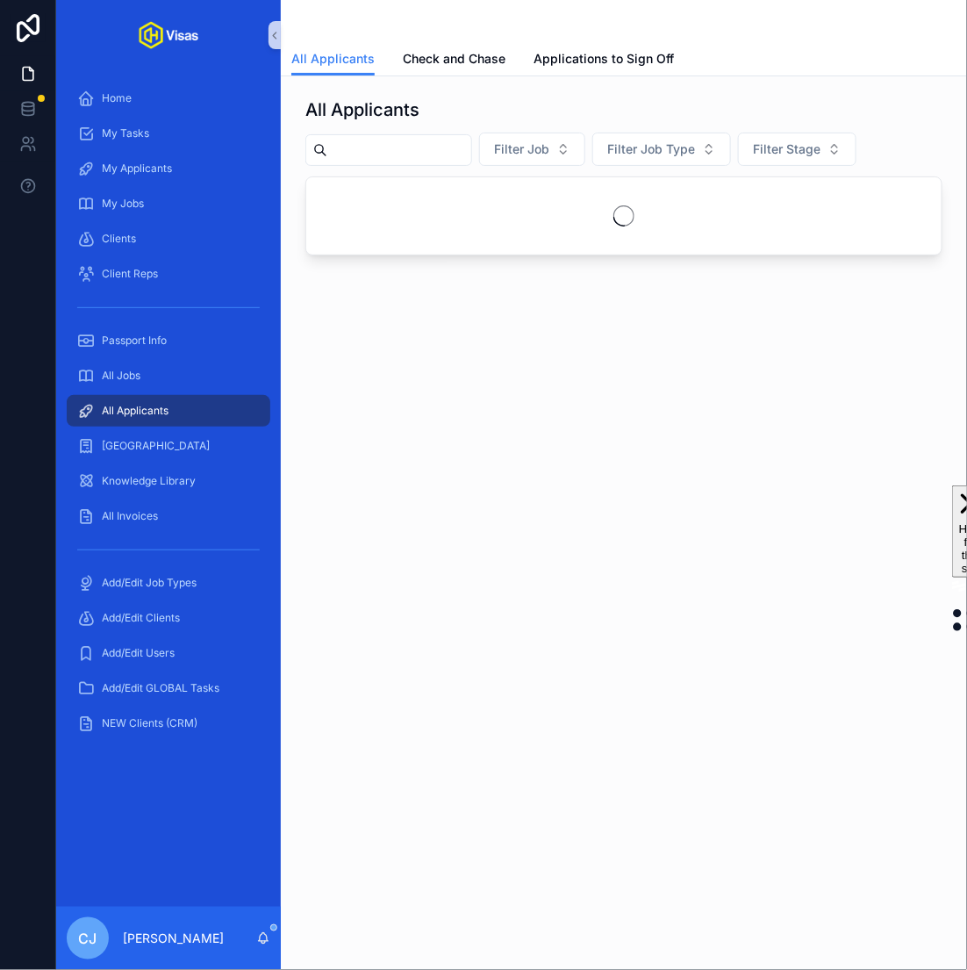
click at [423, 161] on input "scrollable content" at bounding box center [399, 150] width 144 height 25
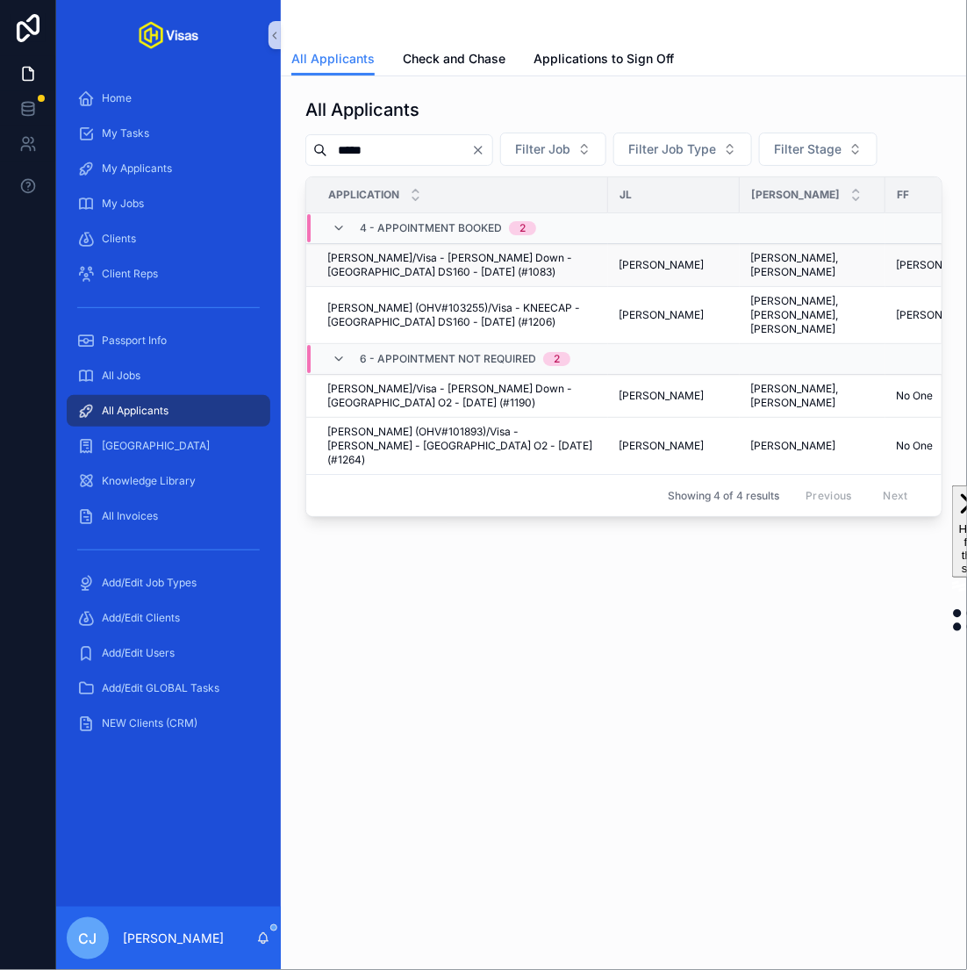
type input "*****"
click at [440, 265] on span "Hanna Schrage/Visa - Steven Down - USA DS160 - Mar/25 (#1083)" at bounding box center [462, 265] width 270 height 28
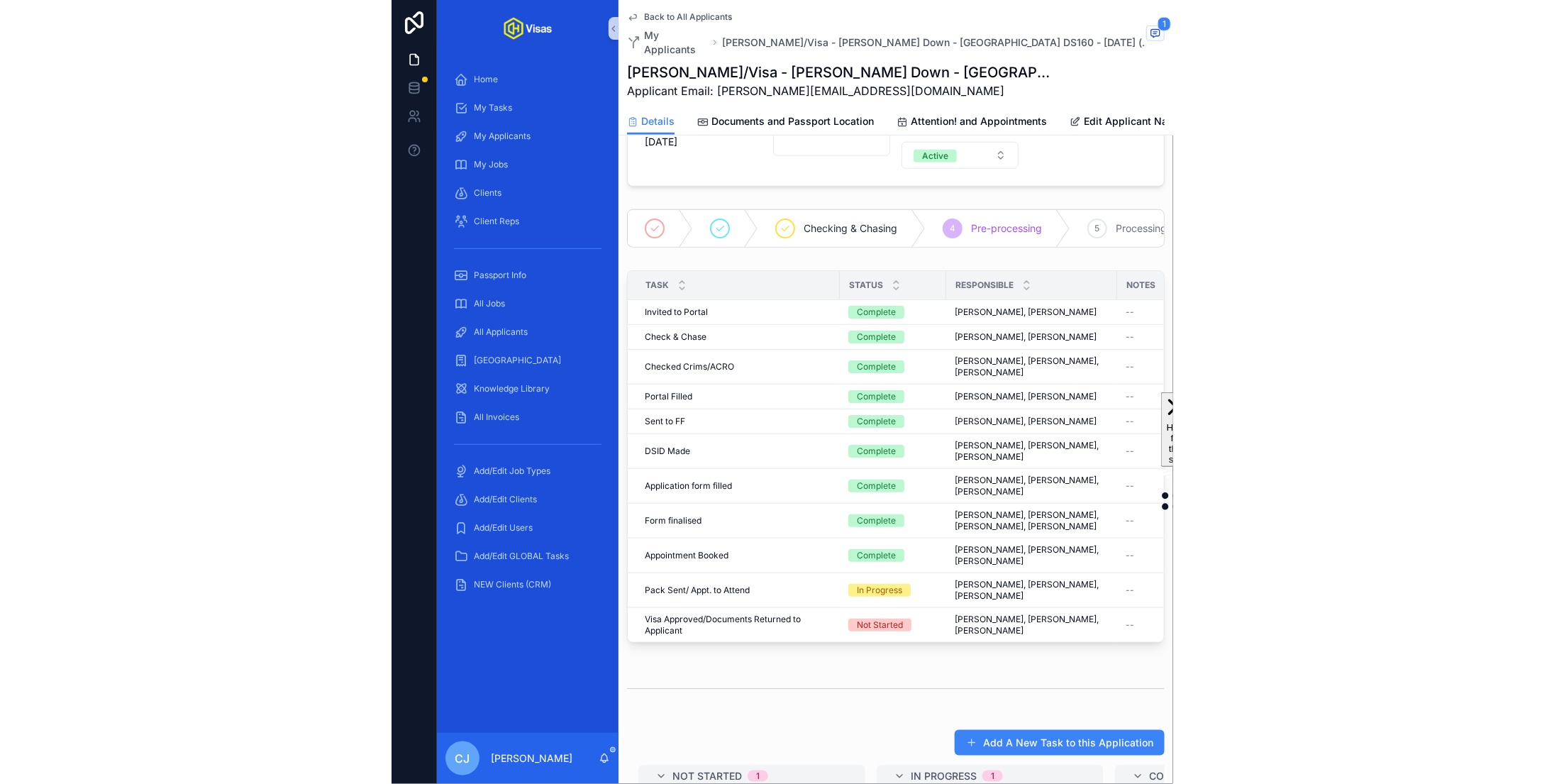
scroll to position [337, 0]
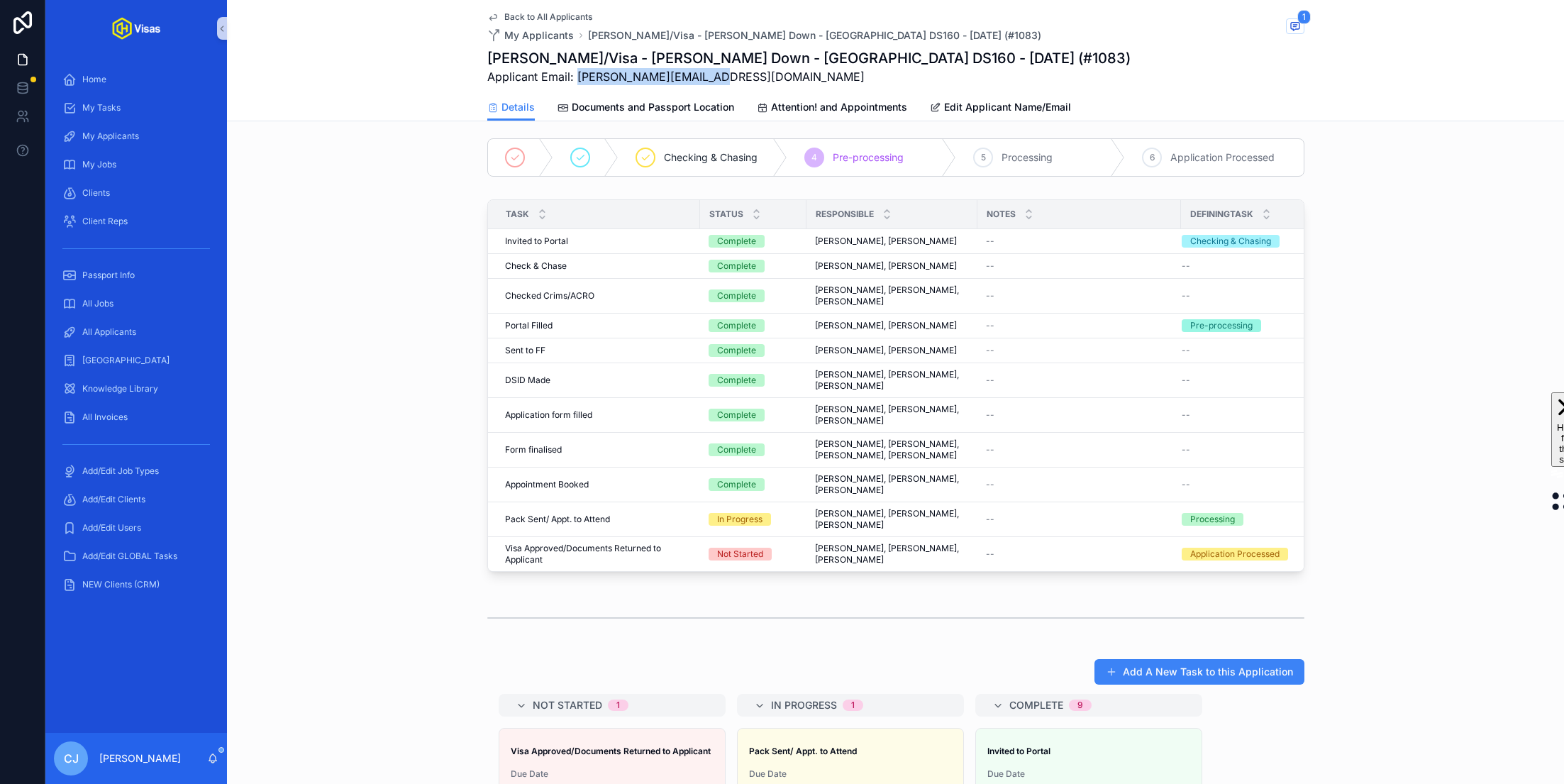
drag, startPoint x: 709, startPoint y: 76, endPoint x: 577, endPoint y: 79, distance: 132.0
click at [577, 79] on span "Applicant Email: hanna@fraystudio.co.uk" at bounding box center [809, 76] width 643 height 17
copy span "hanna@fraystudio.co.uk"
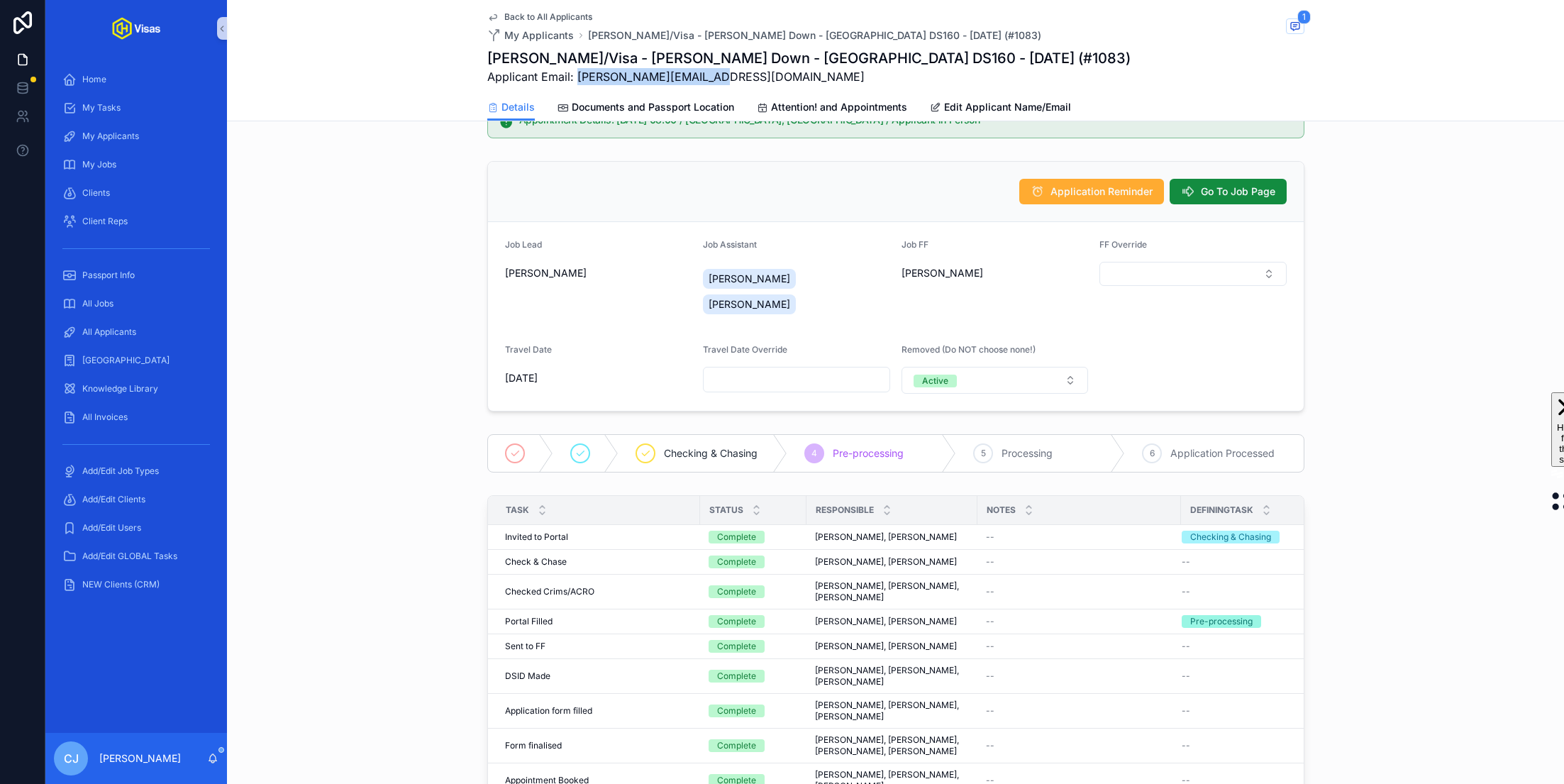
scroll to position [0, 0]
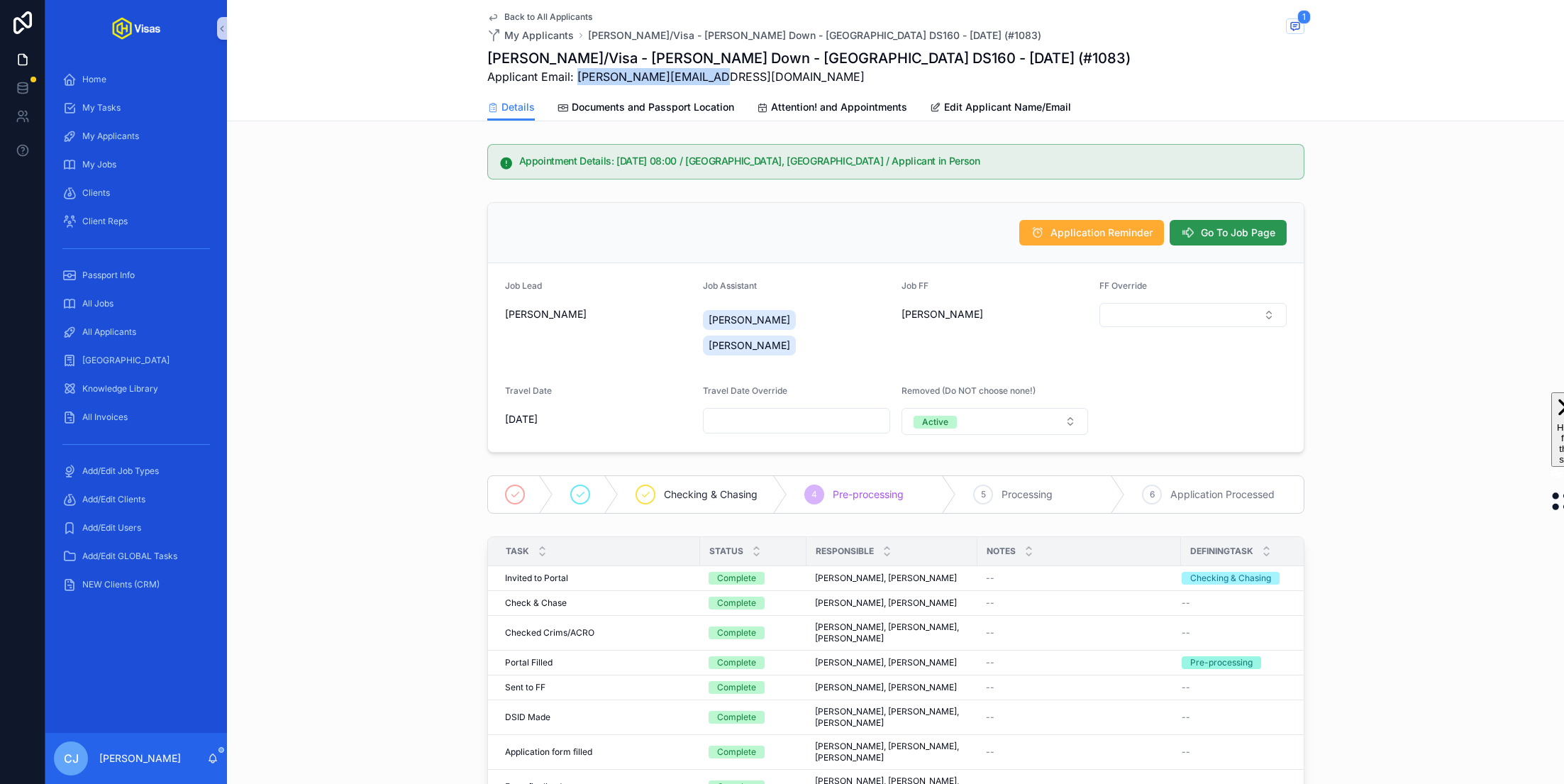
click at [1225, 238] on span "Go To Job Page" at bounding box center [1238, 233] width 74 height 15
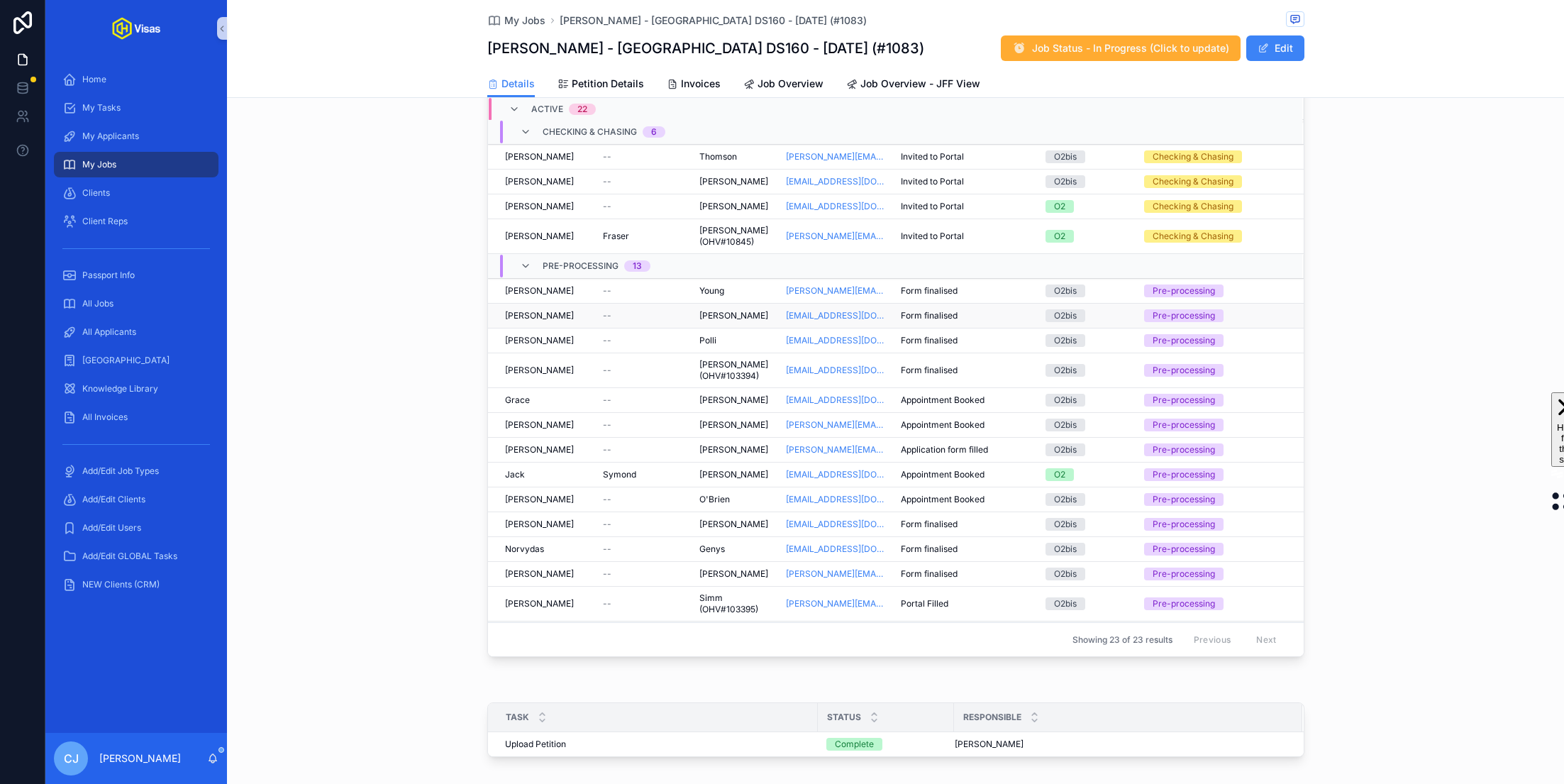
scroll to position [56, 0]
click at [959, 306] on div "Form finalised Form finalised" at bounding box center [965, 311] width 128 height 11
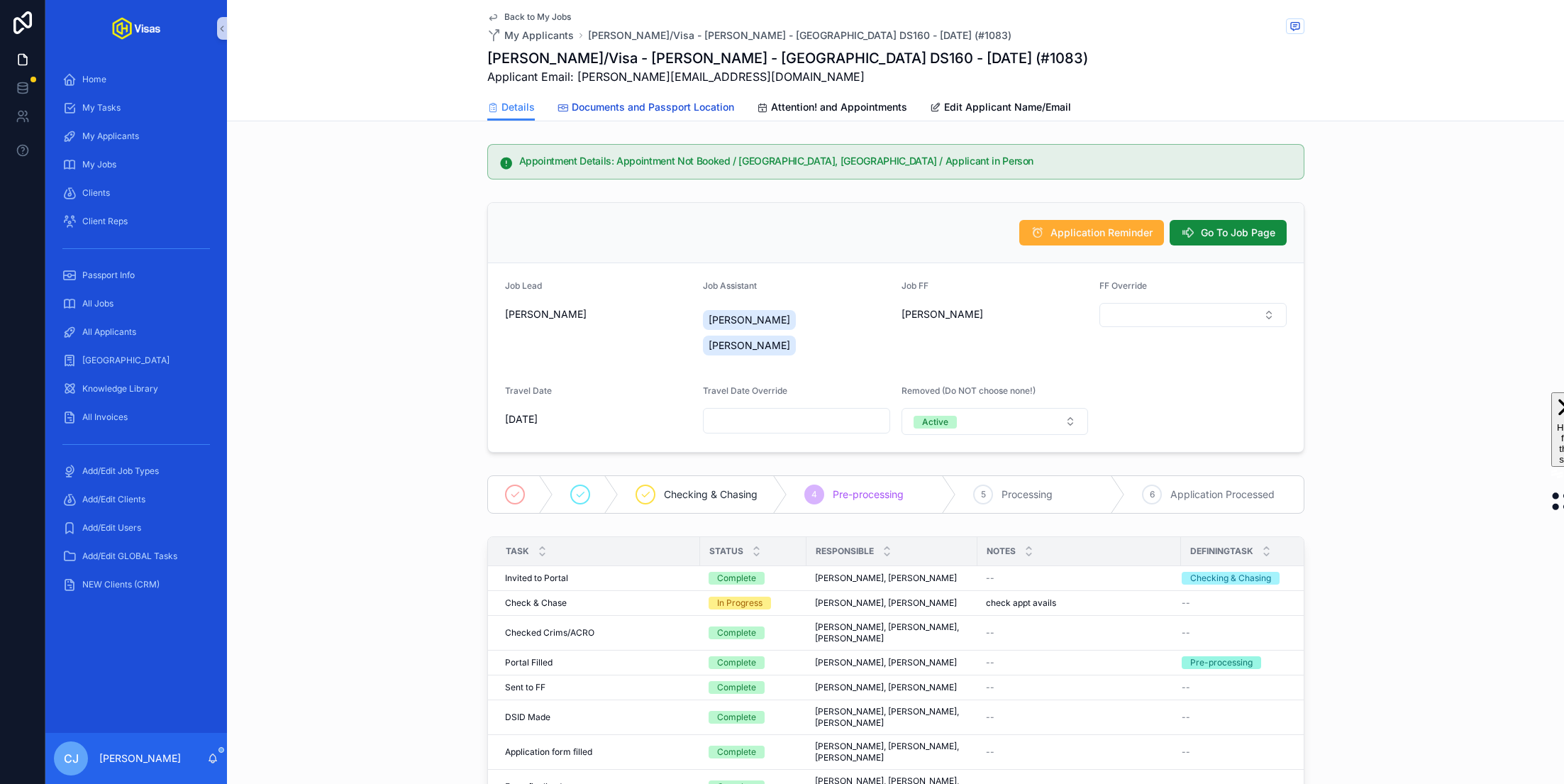
click at [670, 103] on span "Documents and Passport Location" at bounding box center [652, 107] width 162 height 15
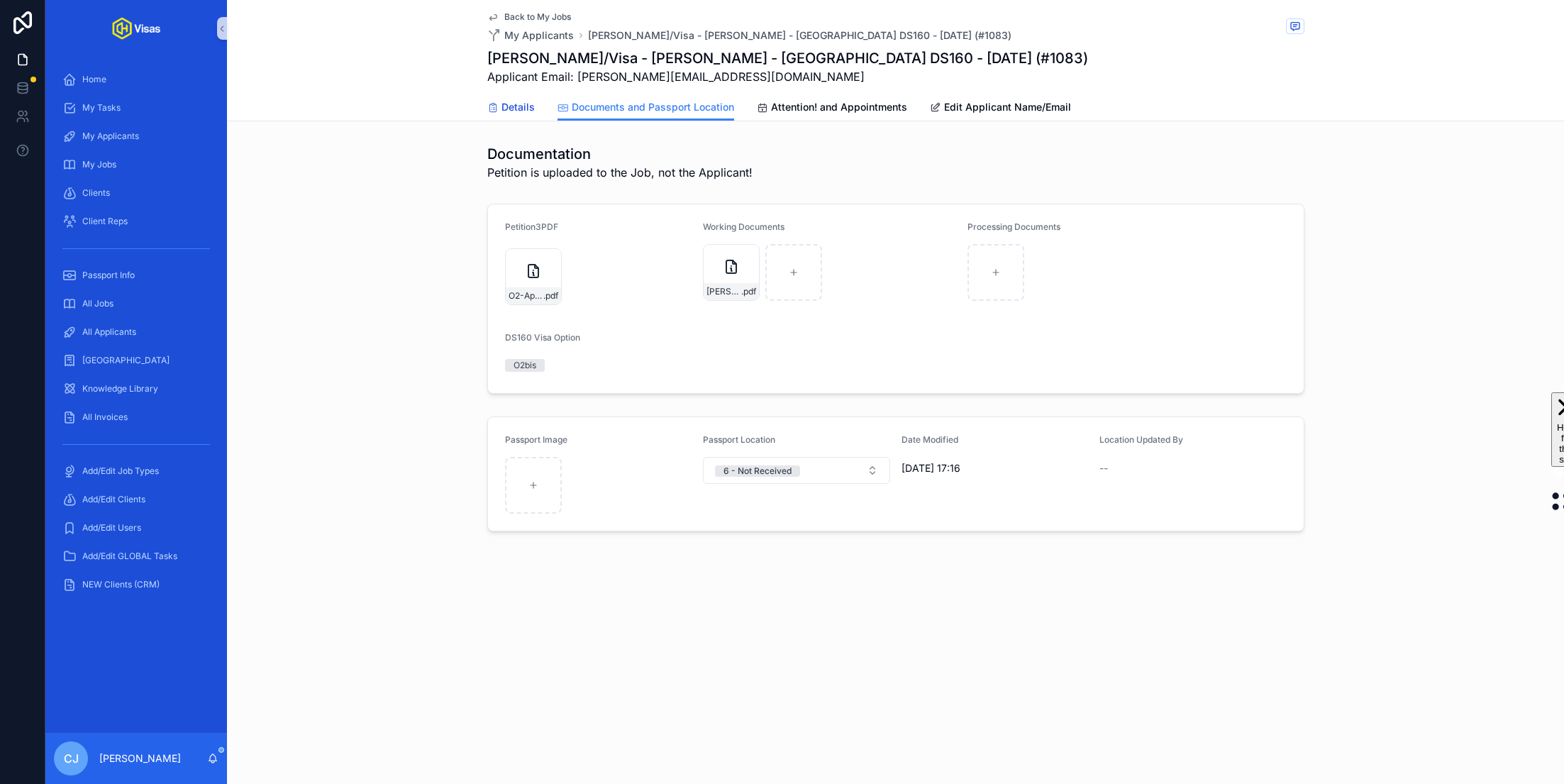
click at [516, 113] on span "Details" at bounding box center [518, 107] width 33 height 15
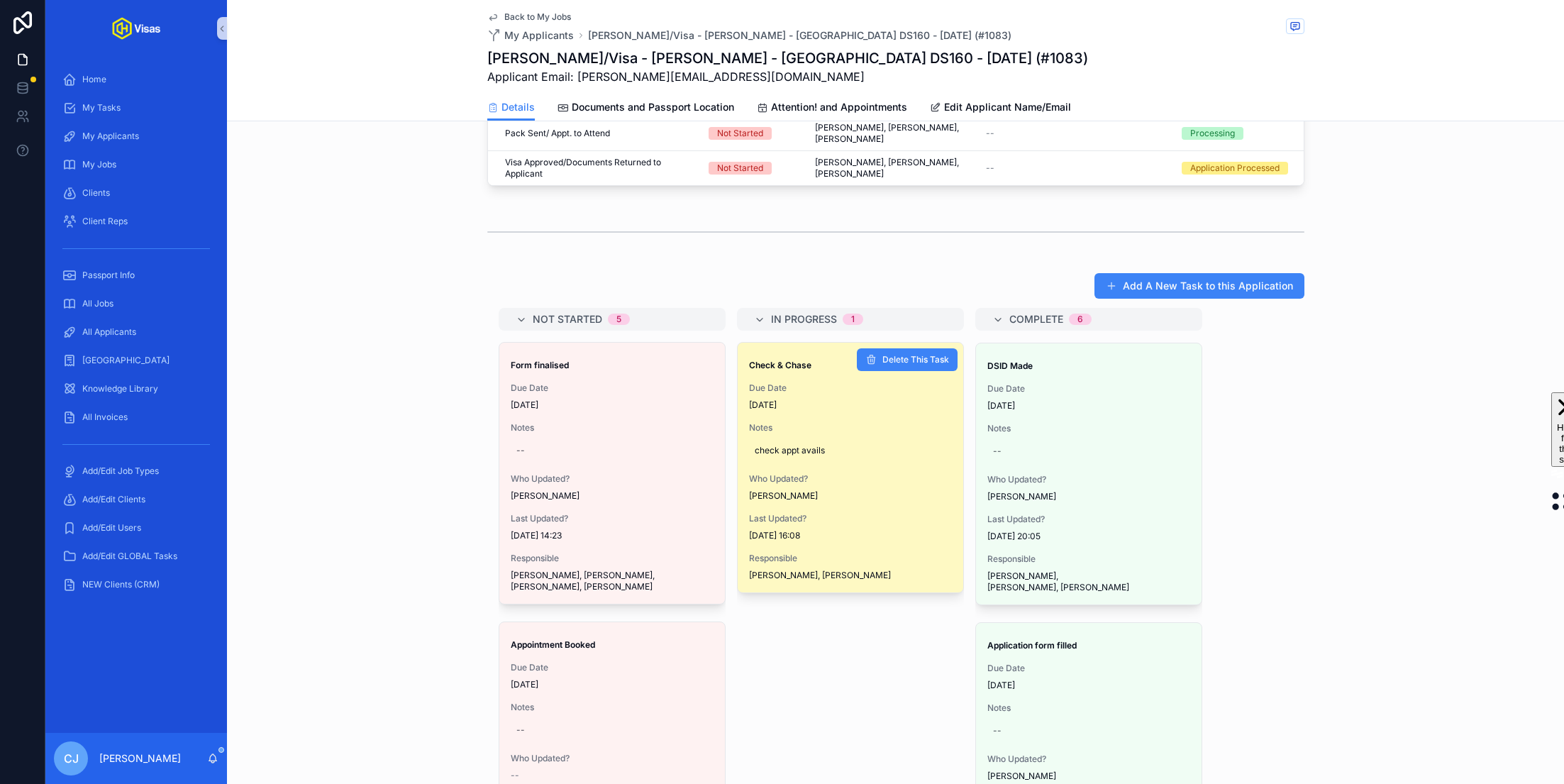
scroll to position [1140, 0]
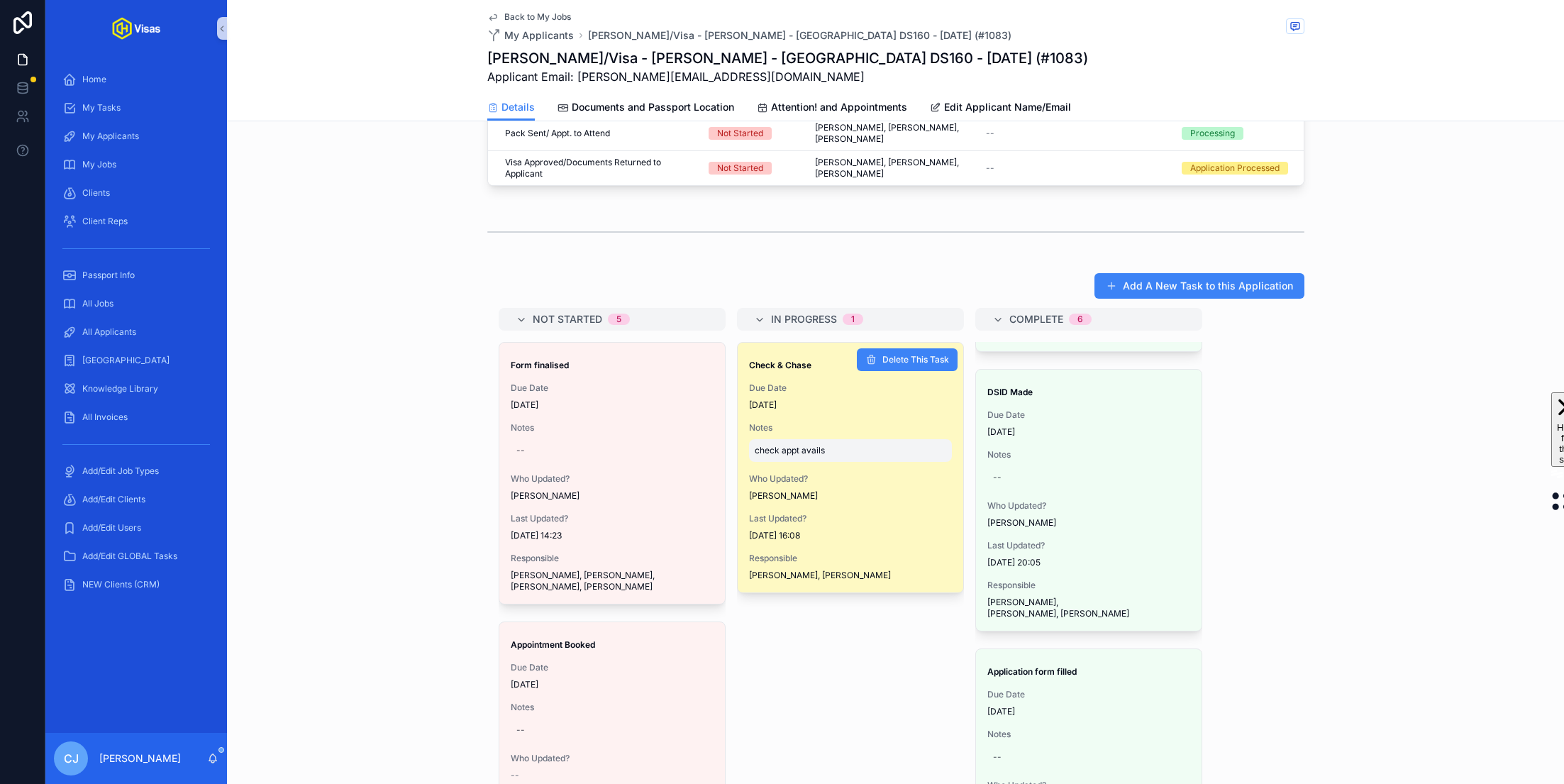
click at [837, 445] on span "check appt avails" at bounding box center [850, 450] width 192 height 11
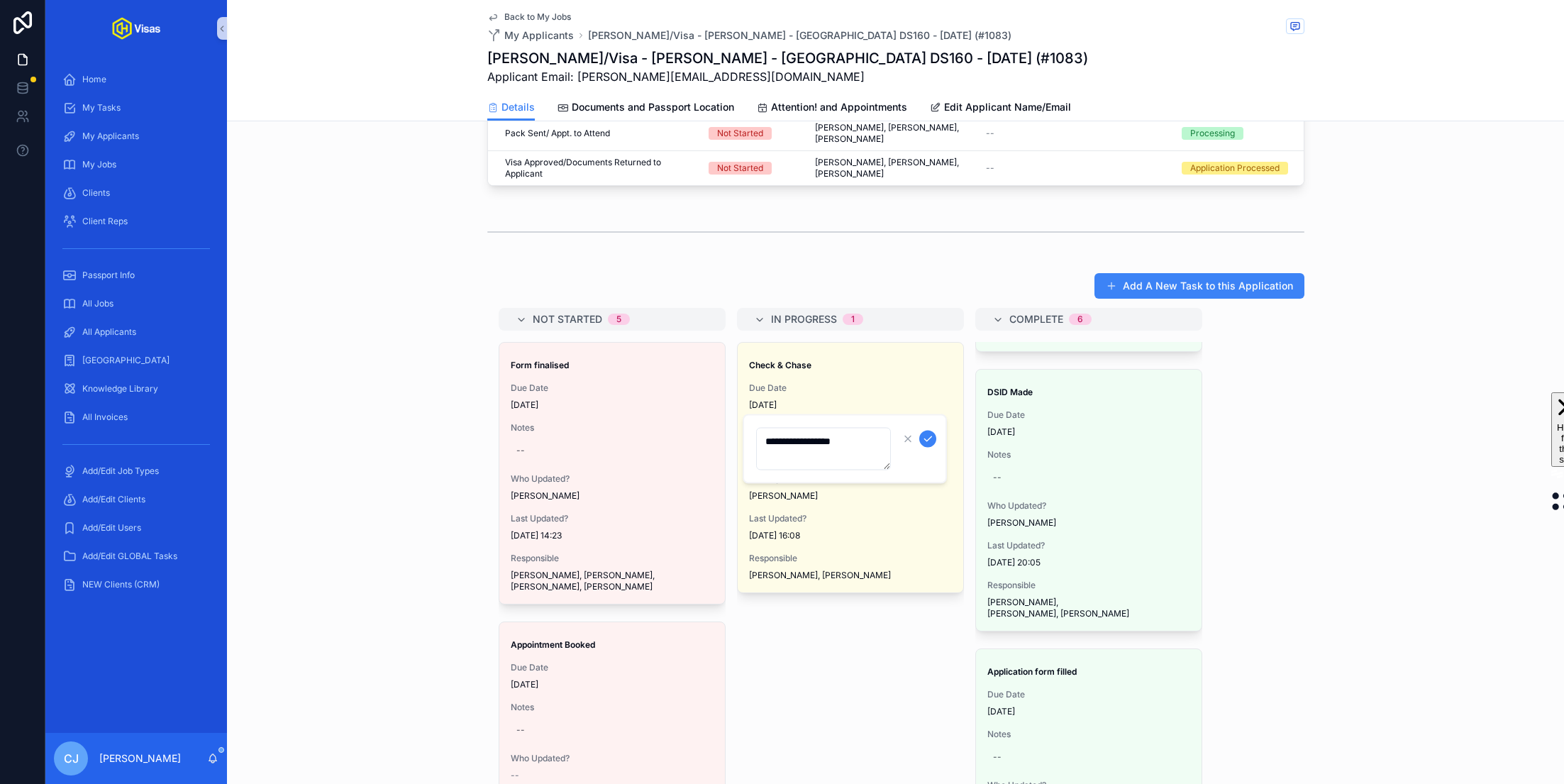
click at [767, 177] on div "Appointment Details: Appointment Not Booked / London, UK / Applicant in Person …" at bounding box center [896, 141] width 1338 height 1521
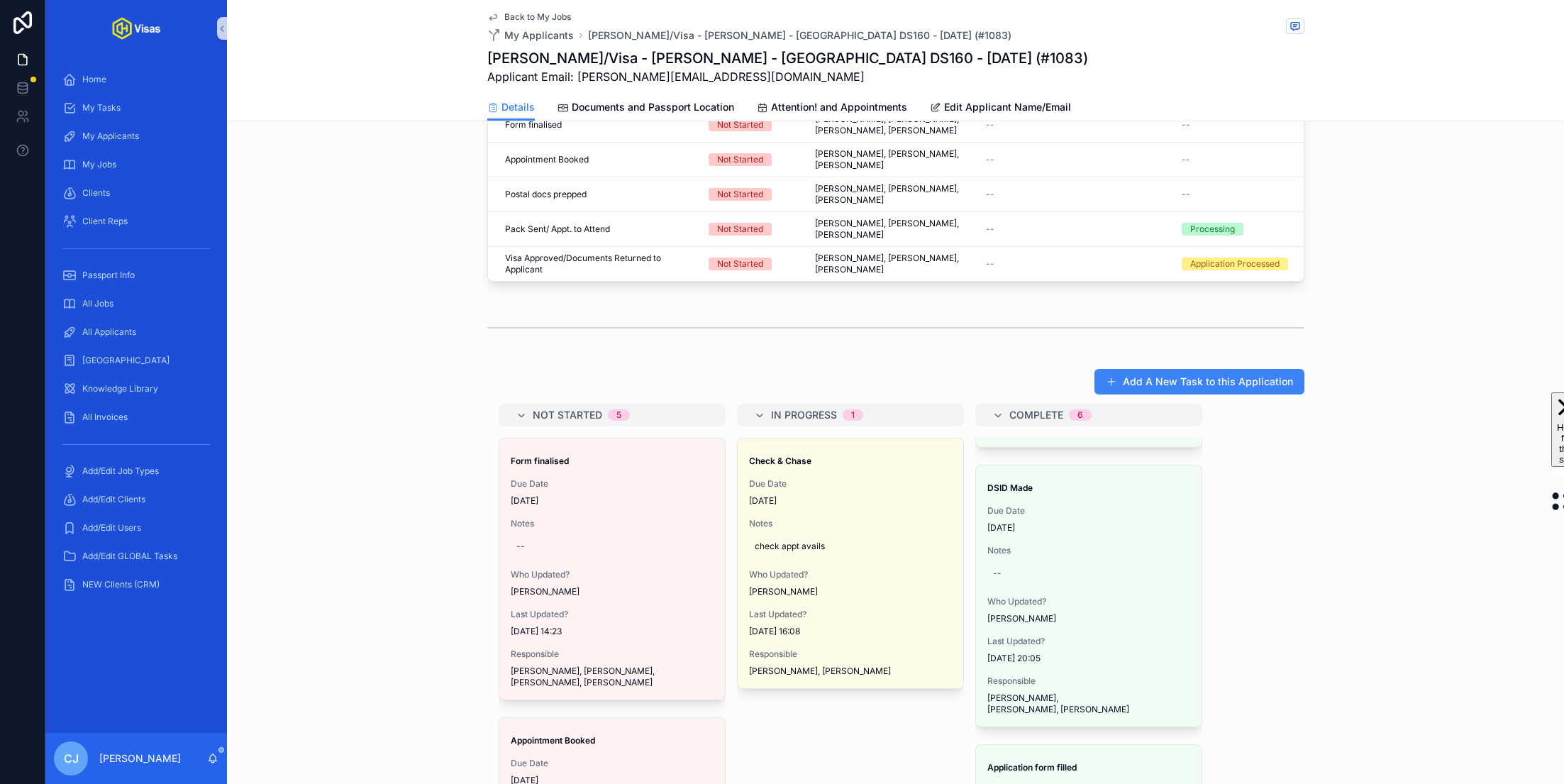
scroll to position [580, 0]
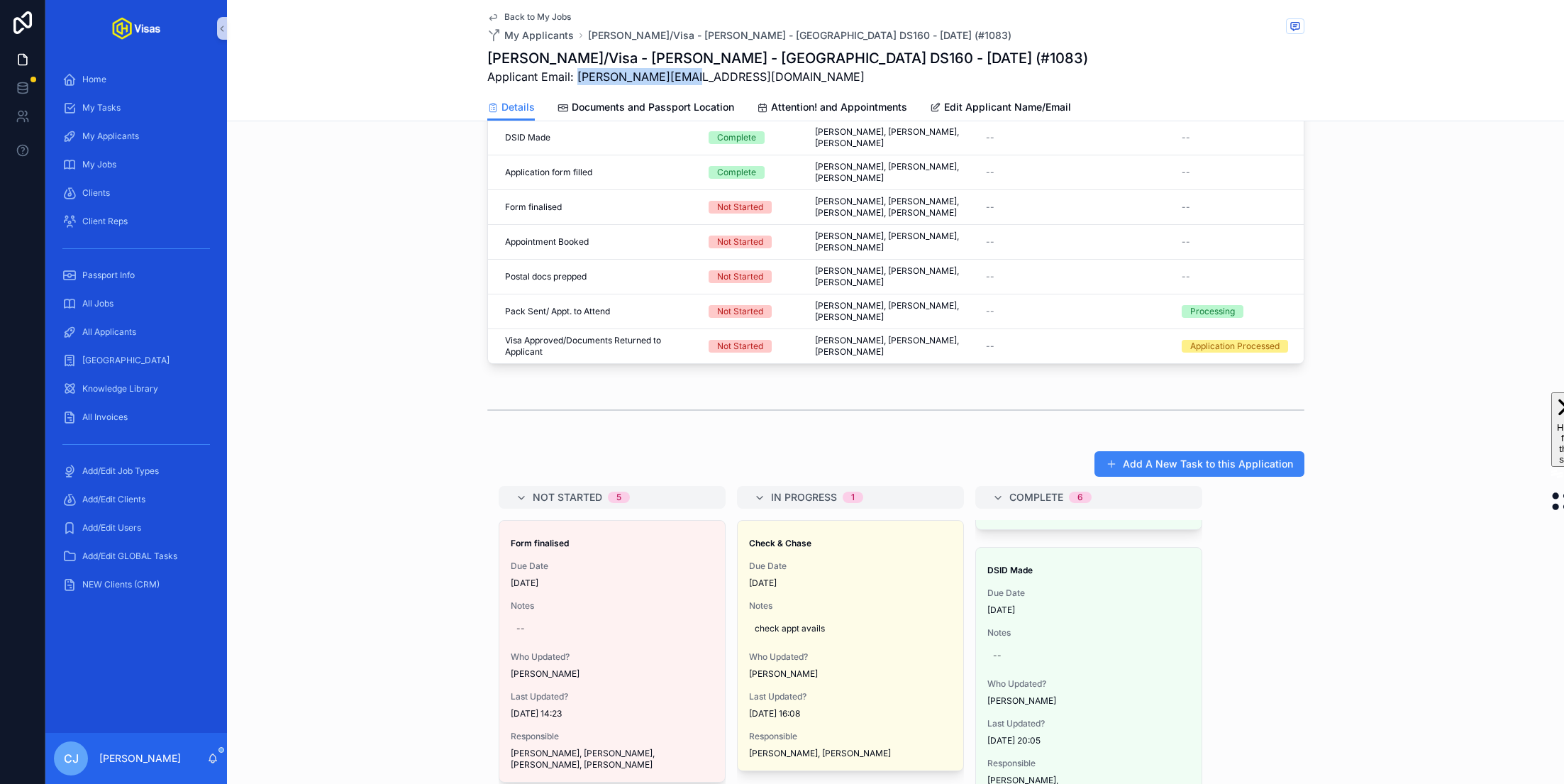
drag, startPoint x: 683, startPoint y: 74, endPoint x: 578, endPoint y: 77, distance: 105.0
click at [578, 77] on span "Applicant Email: alex@boxcat.studio" at bounding box center [787, 76] width 601 height 17
copy span "alex@boxcat.studio"
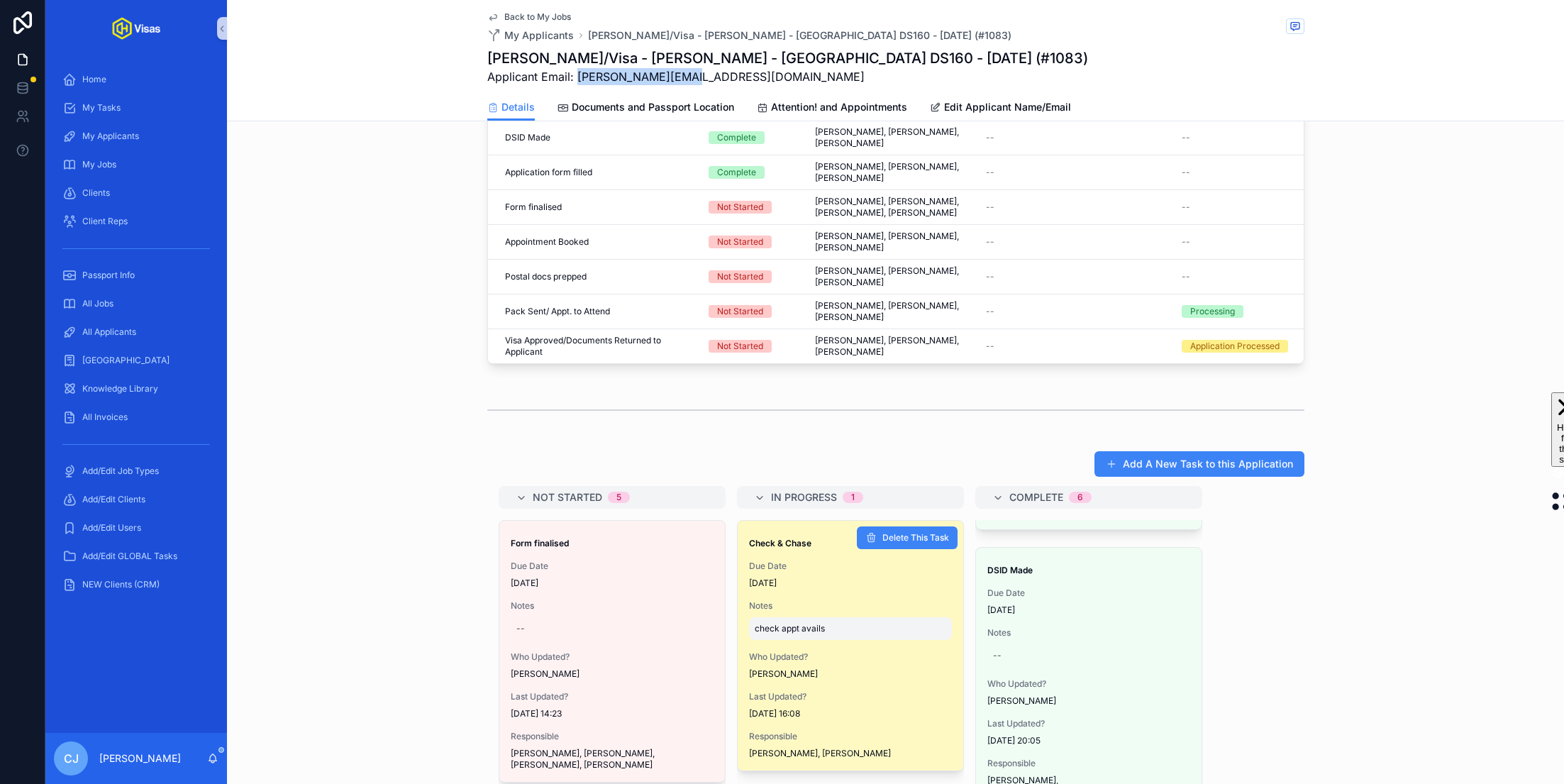
click at [833, 623] on span "check appt avails" at bounding box center [850, 629] width 192 height 11
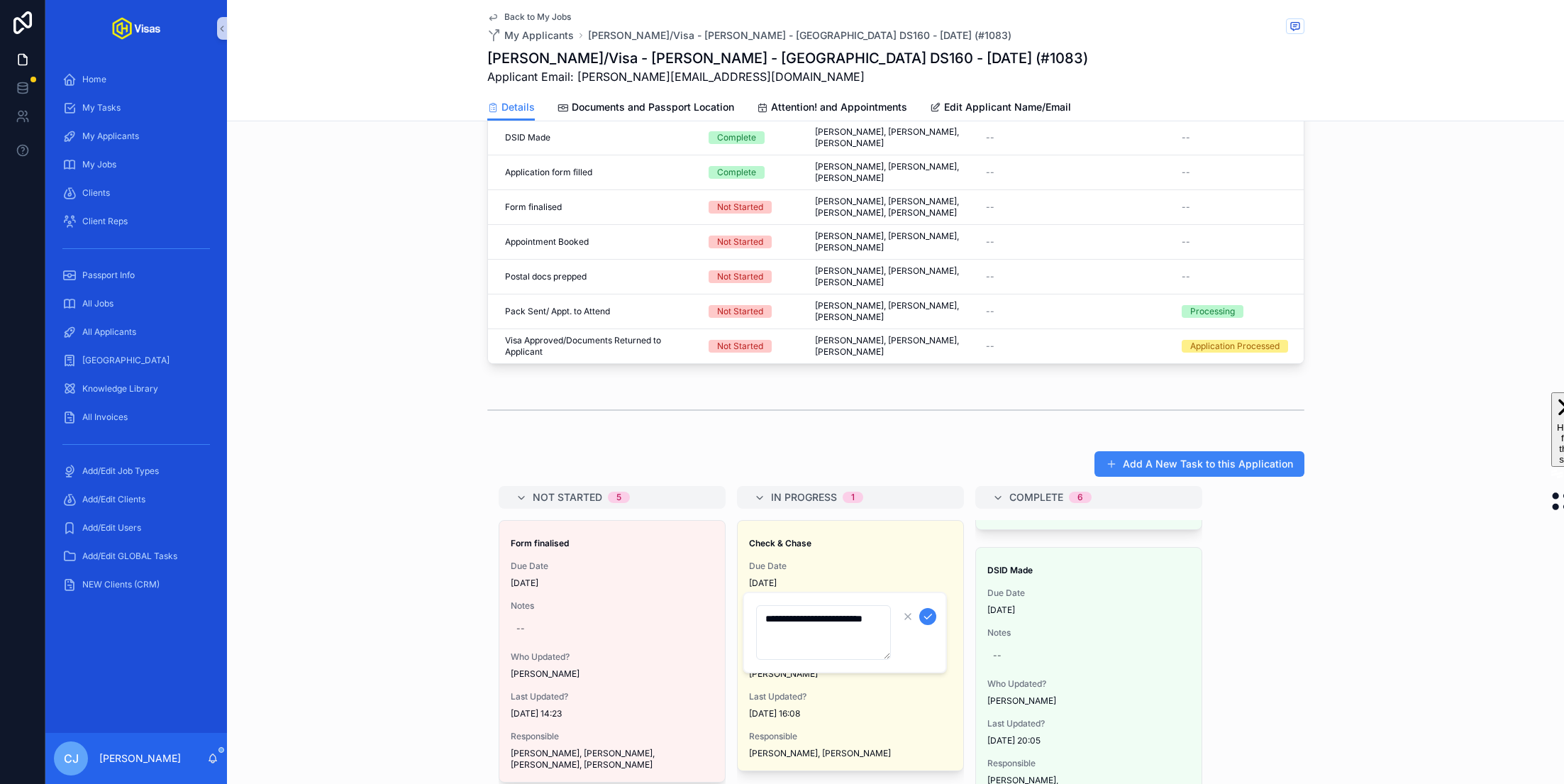
click at [833, 626] on textarea "**********" at bounding box center [824, 633] width 135 height 55
type textarea "**********"
click at [927, 620] on icon "scrollable content" at bounding box center [928, 617] width 11 height 11
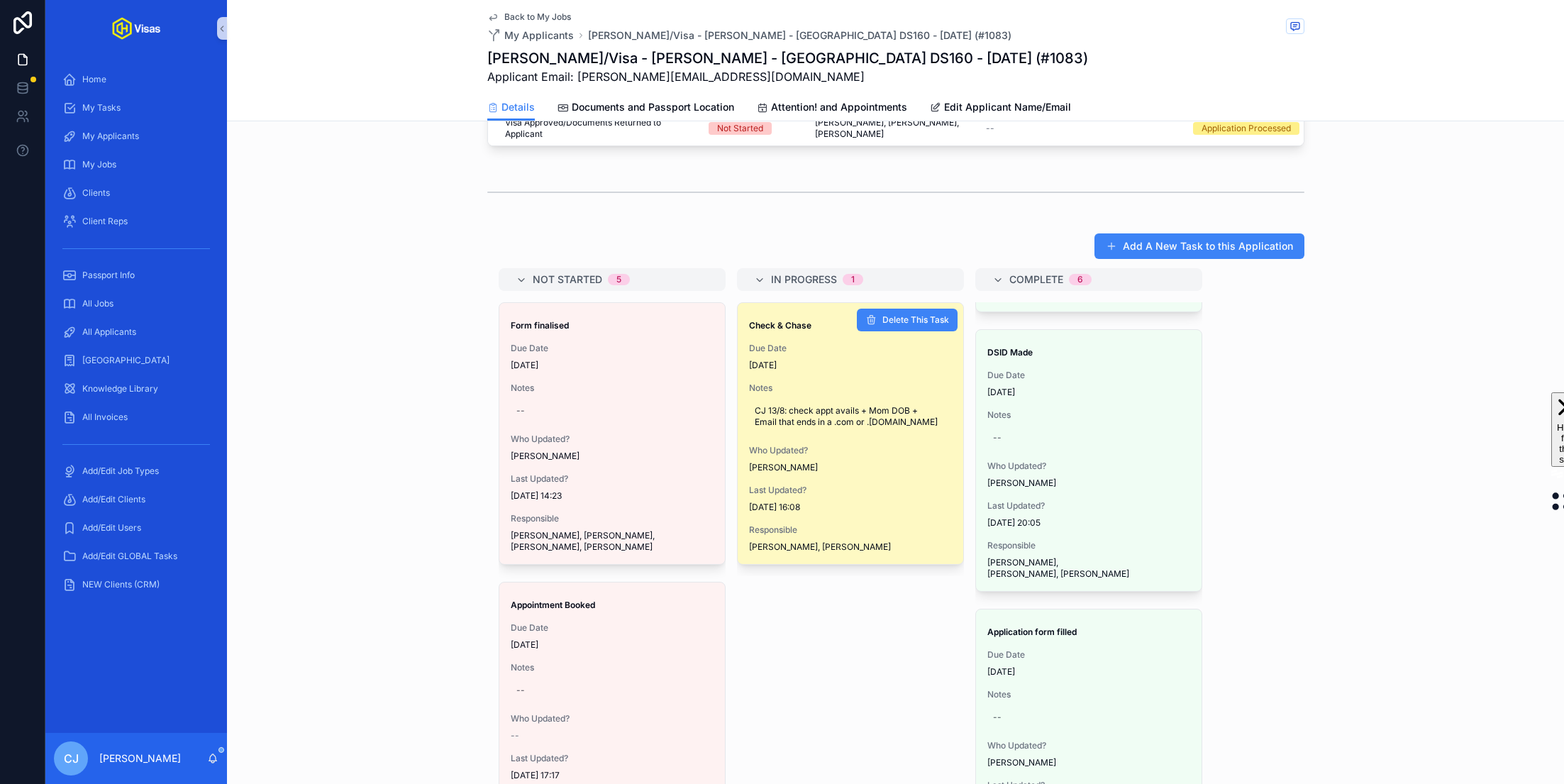
scroll to position [883, 0]
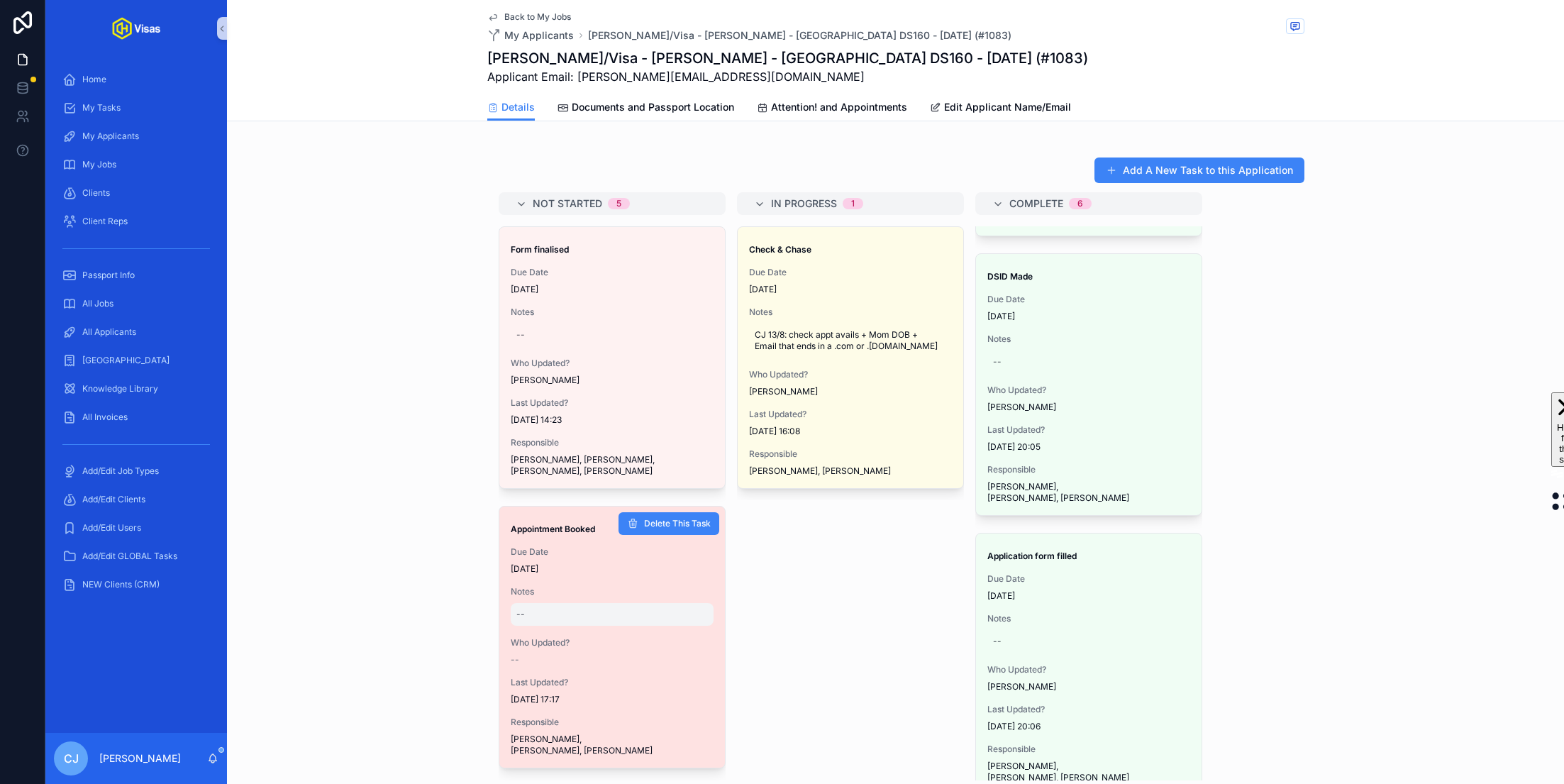
click at [550, 603] on div "--" at bounding box center [612, 614] width 203 height 23
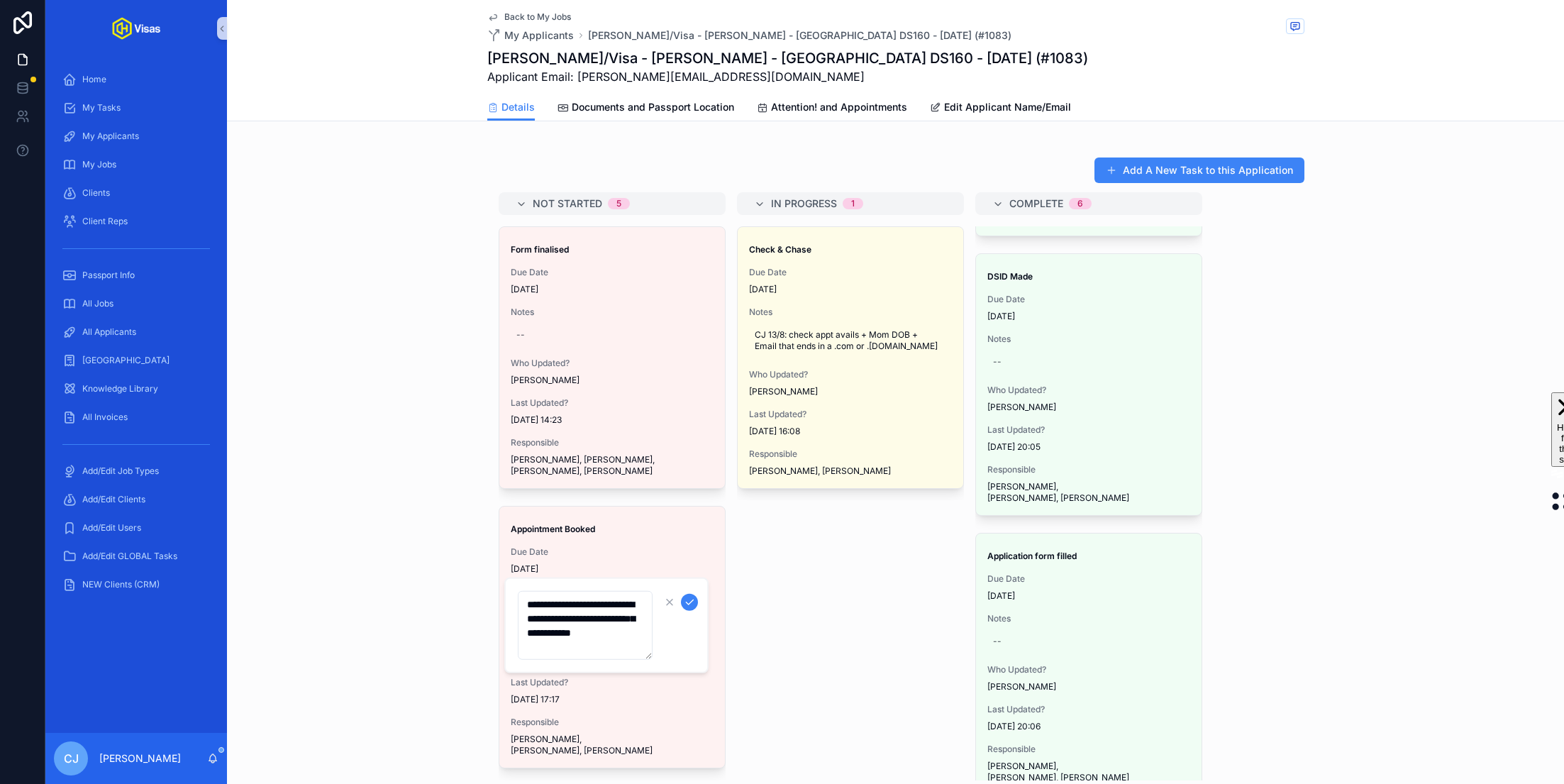
click at [583, 619] on textarea "**********" at bounding box center [585, 625] width 135 height 69
type textarea "**********"
click at [694, 601] on icon "scrollable content" at bounding box center [689, 602] width 11 height 11
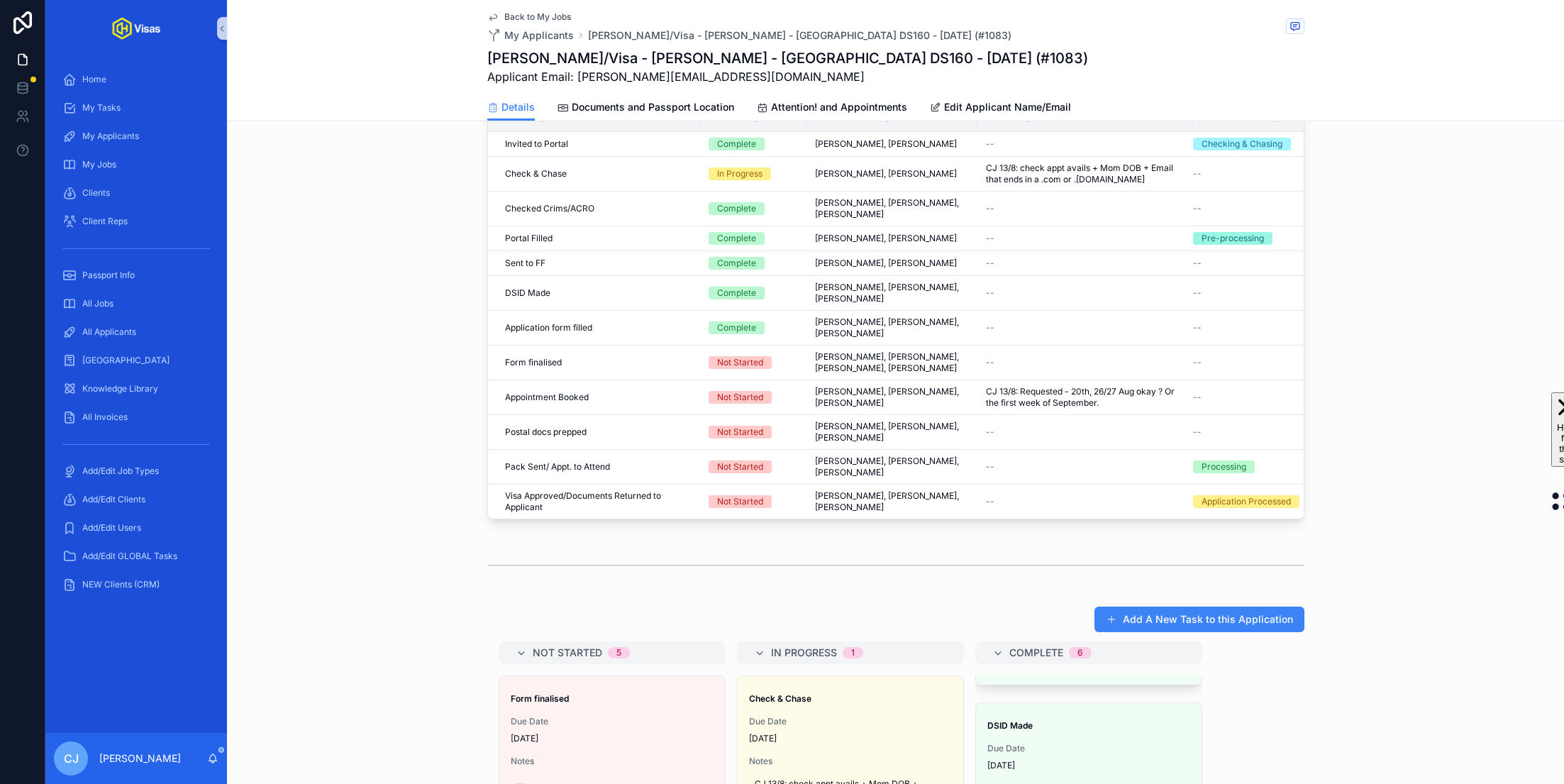
scroll to position [314, 0]
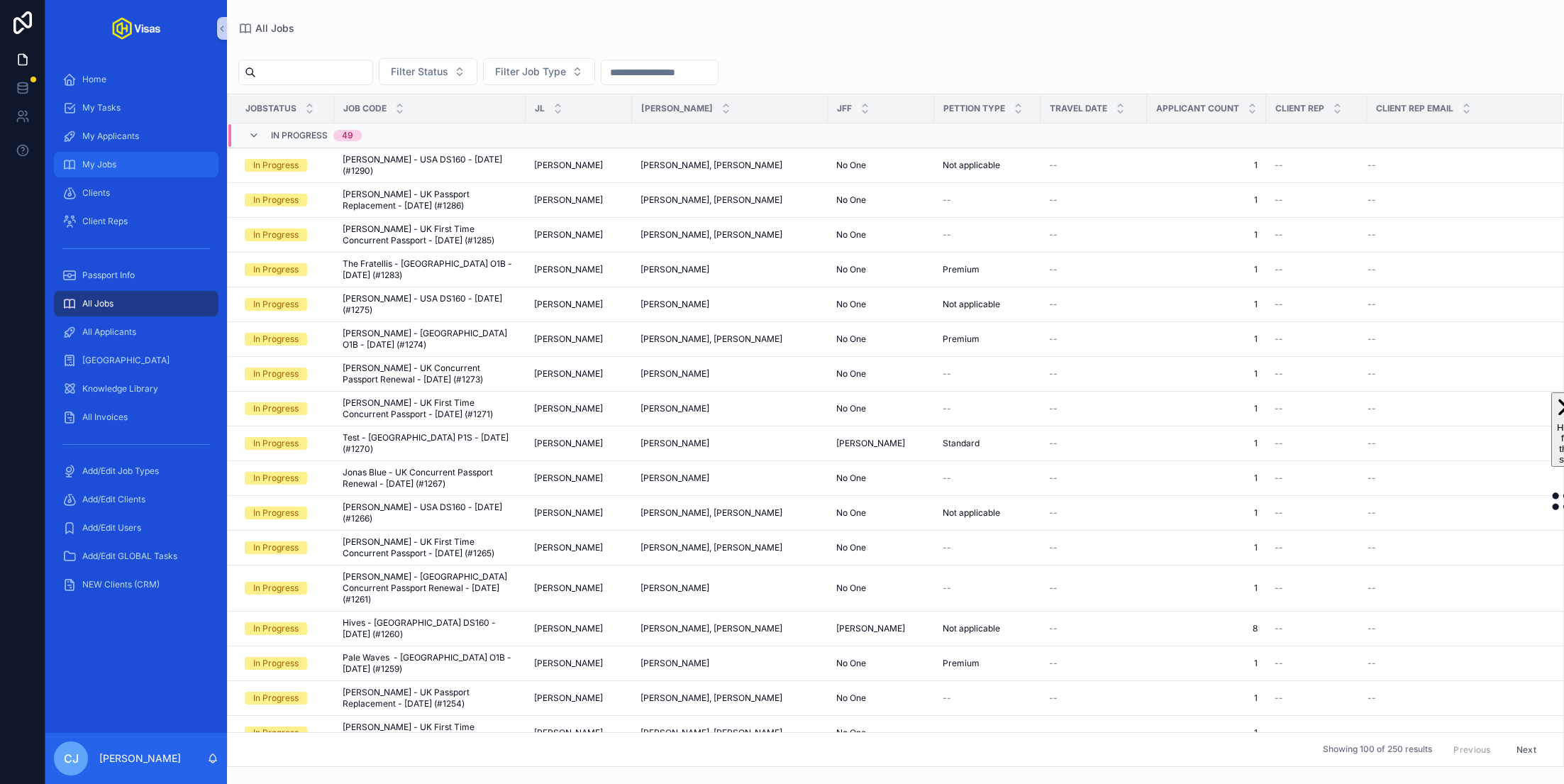
click at [126, 171] on div "My Jobs" at bounding box center [136, 165] width 148 height 23
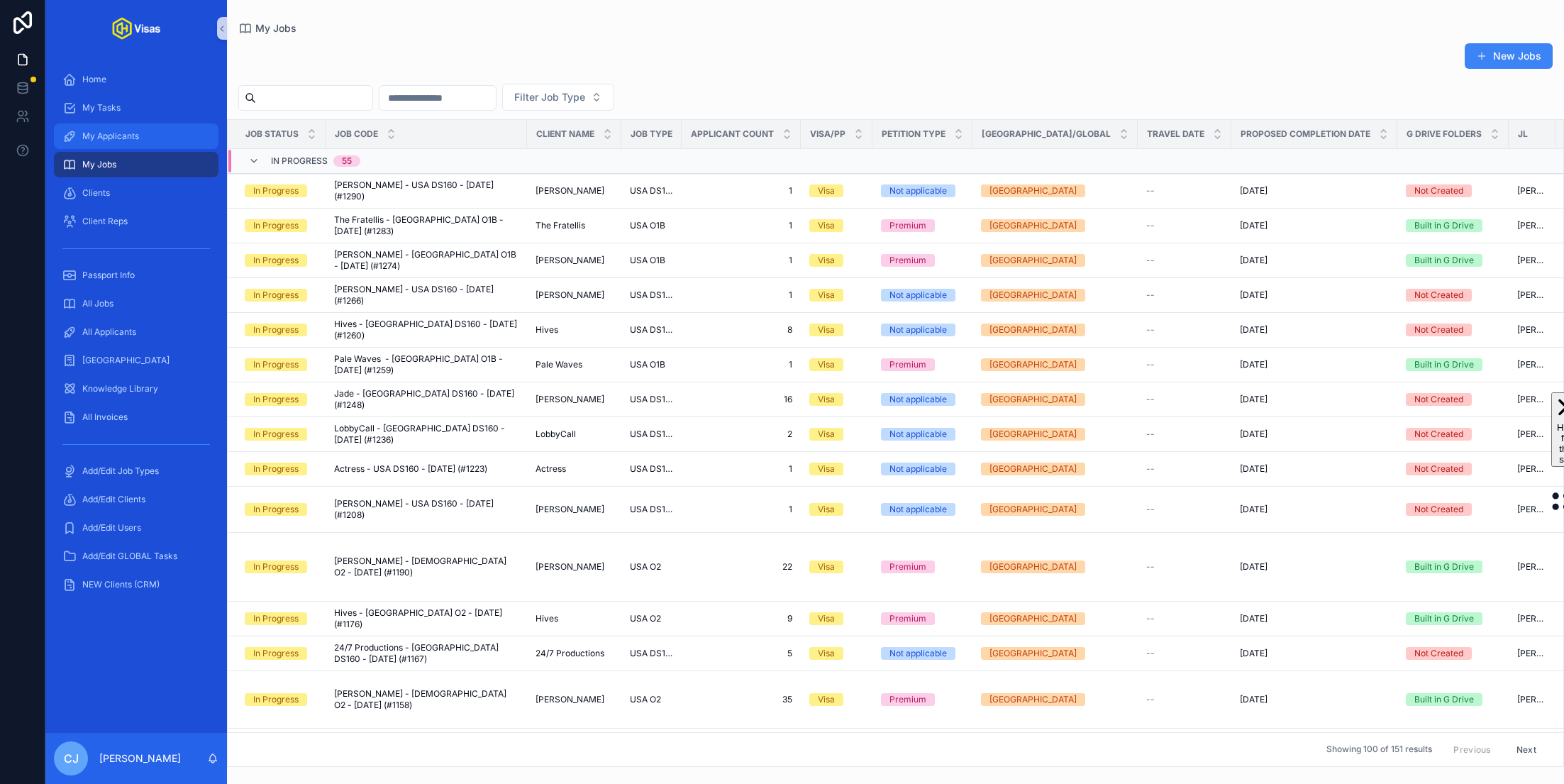
click at [141, 136] on div "My Applicants" at bounding box center [136, 136] width 148 height 23
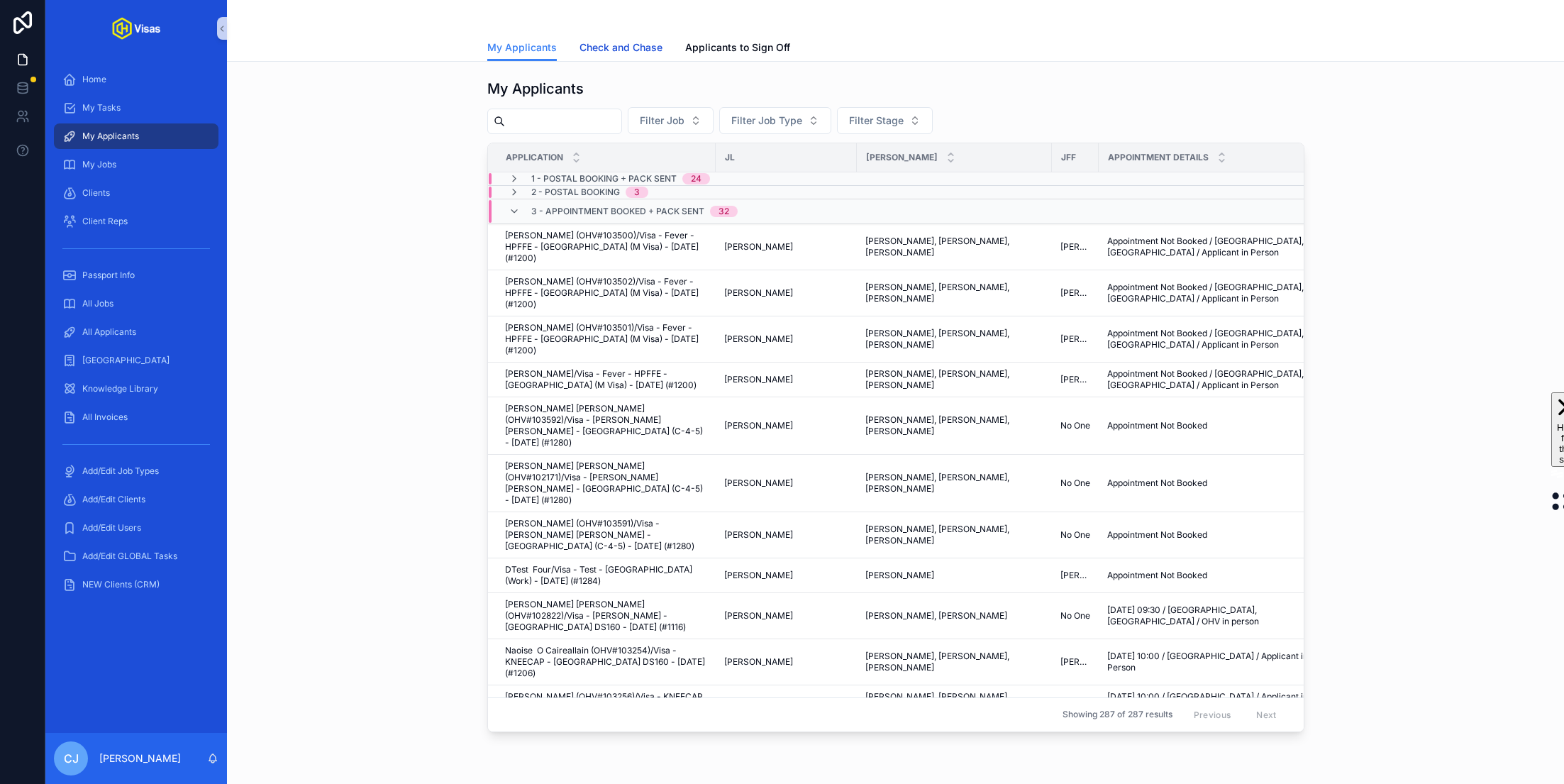
click at [636, 44] on span "Check and Chase" at bounding box center [621, 48] width 83 height 15
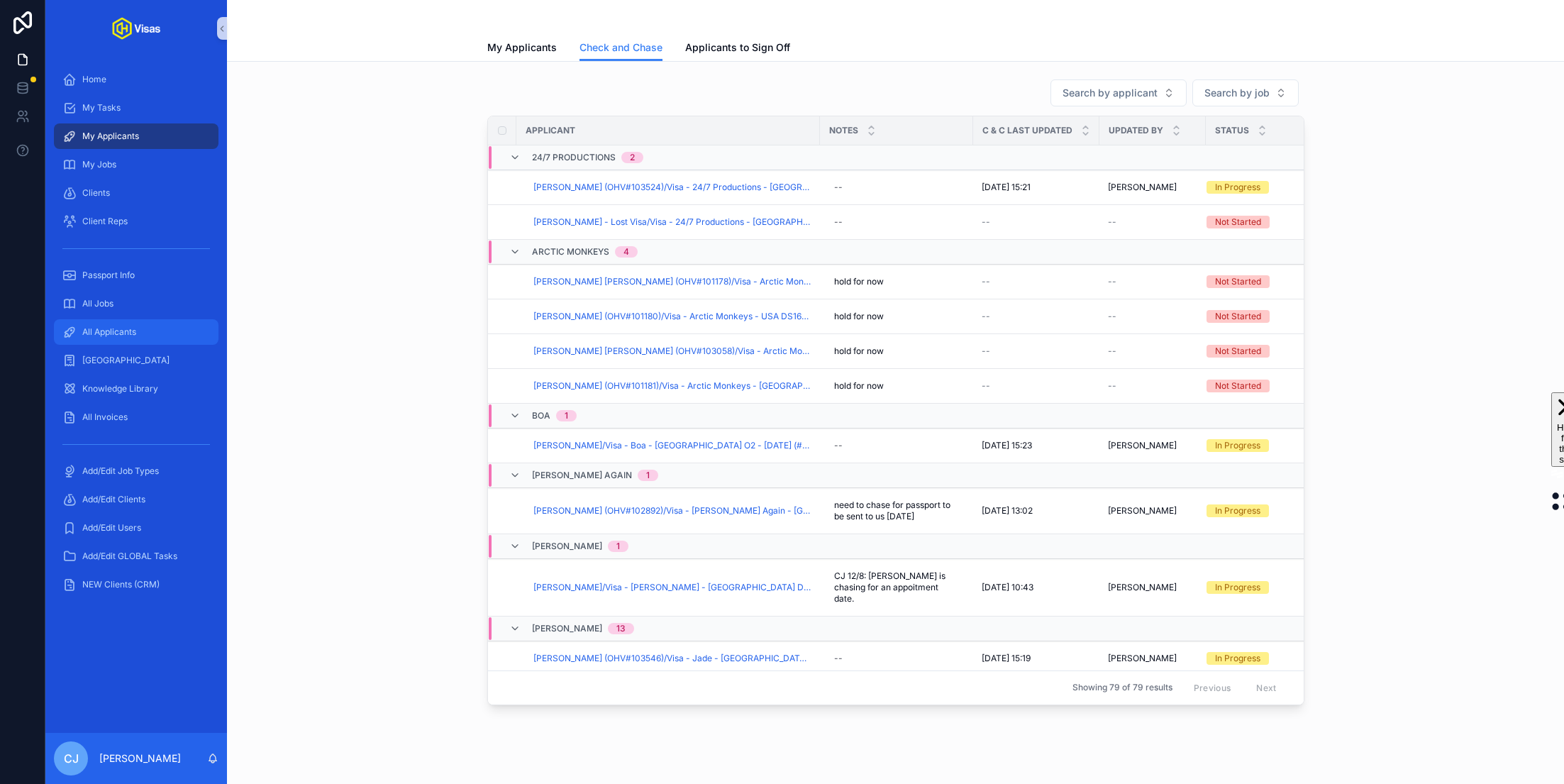
click at [150, 326] on div "All Applicants" at bounding box center [136, 332] width 148 height 23
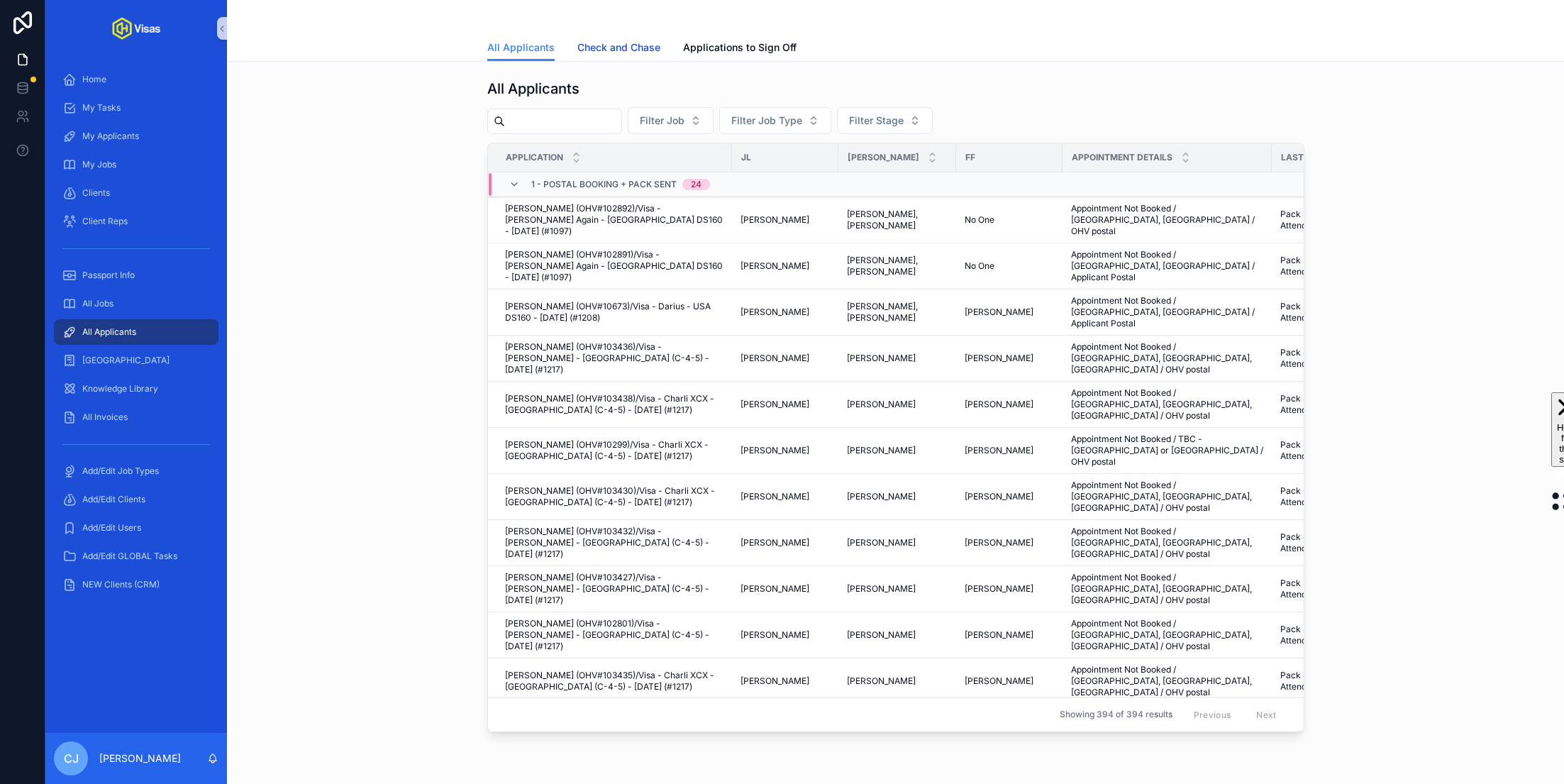
click at [613, 39] on link "Check and Chase" at bounding box center [618, 48] width 83 height 28
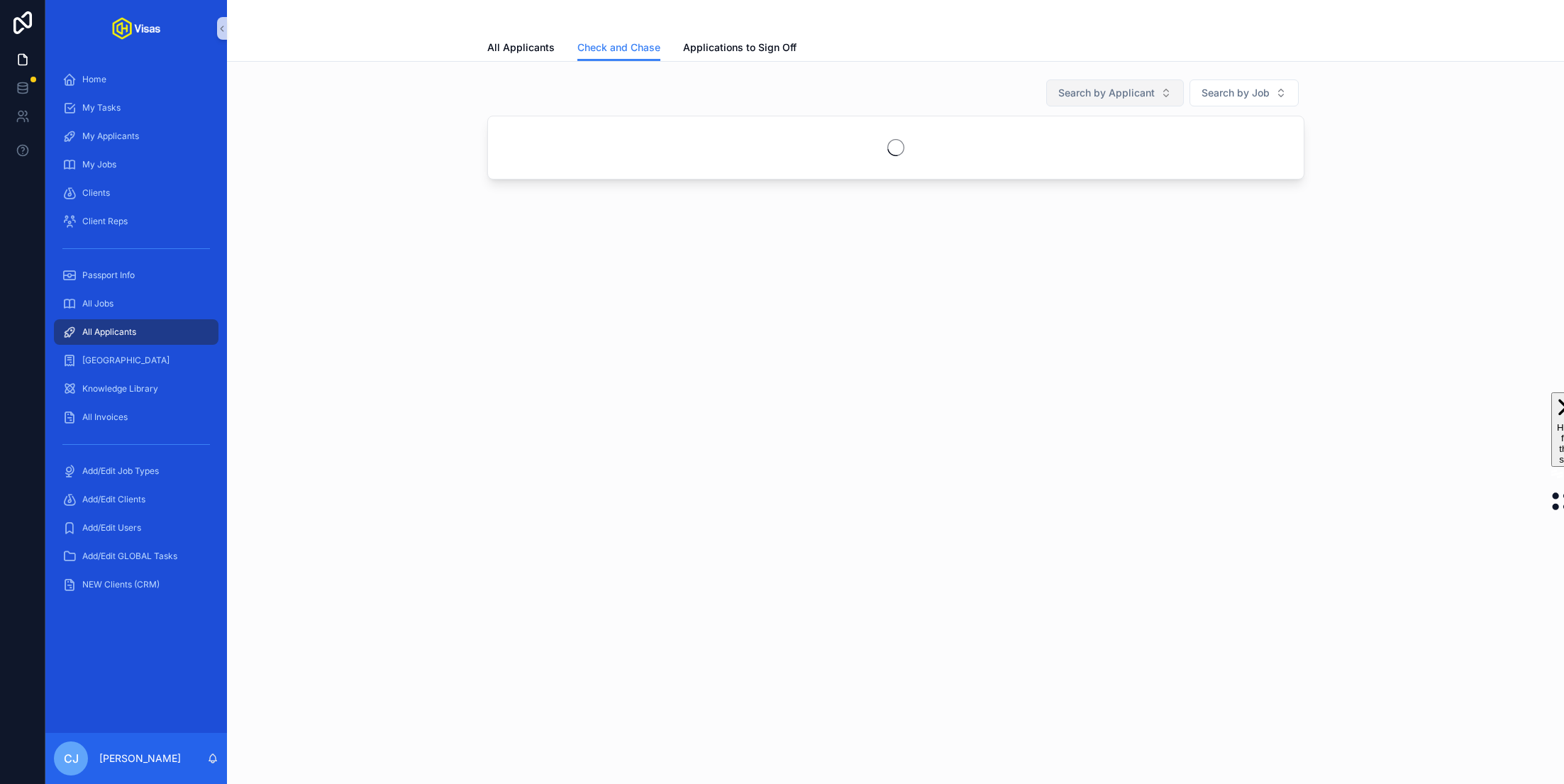
click at [1108, 90] on span "Search by Applicant" at bounding box center [1107, 93] width 96 height 15
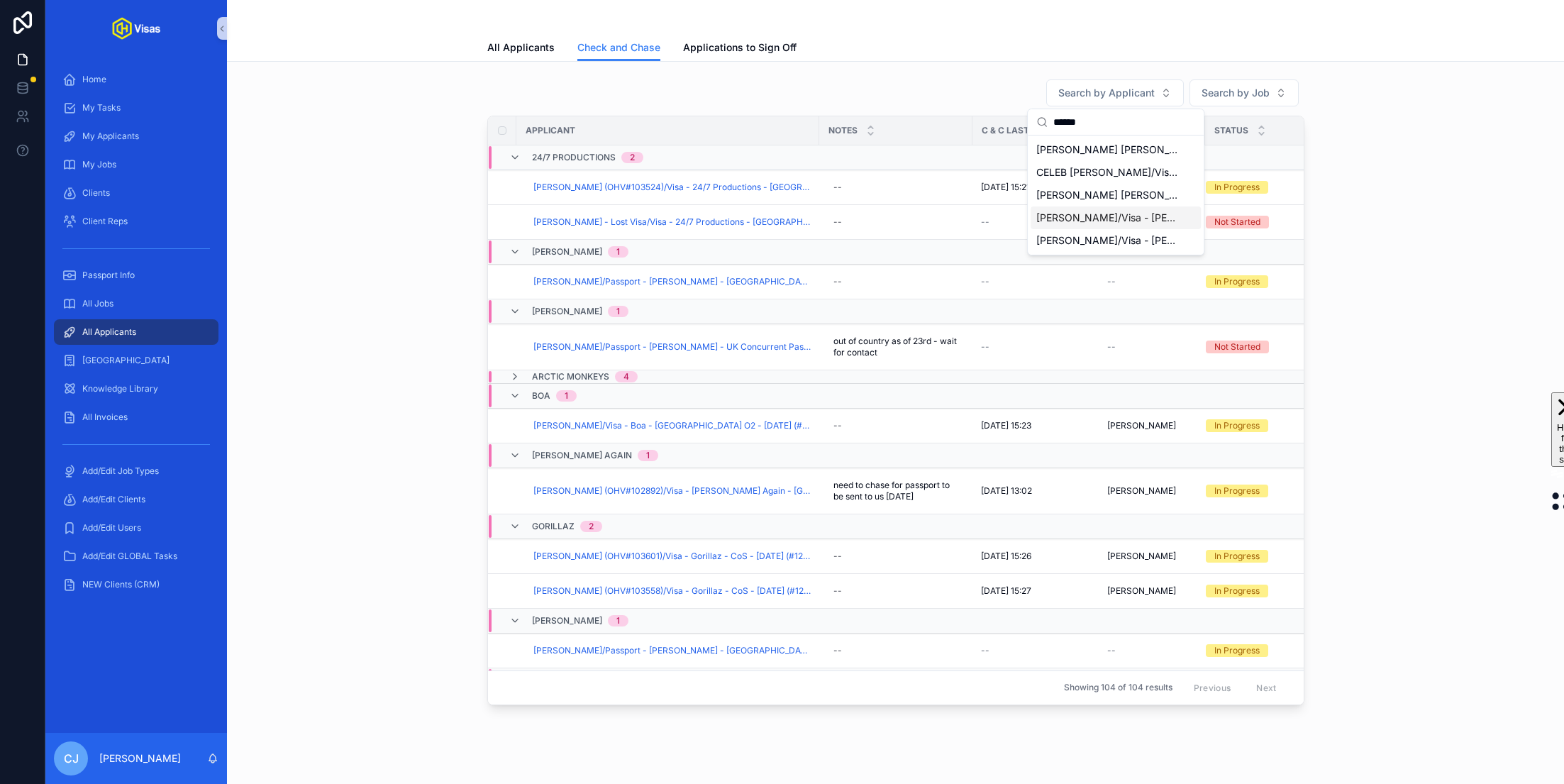
type input "******"
click at [1074, 217] on span "[PERSON_NAME]/Visa - [PERSON_NAME] - [GEOGRAPHIC_DATA] DS160 - [DATE] (#1083)" at bounding box center [1107, 218] width 142 height 15
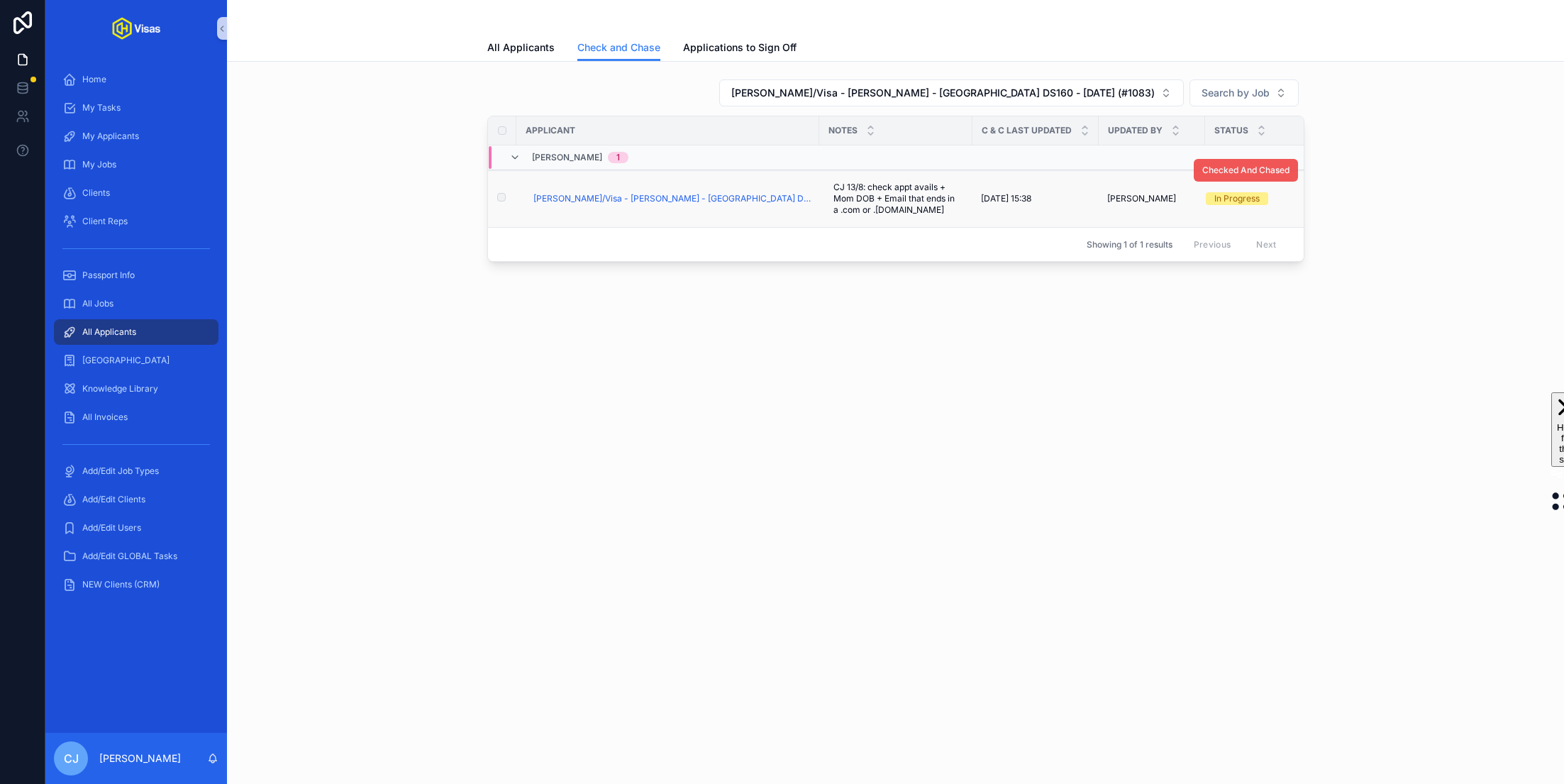
click at [1229, 175] on button "Checked And Chased" at bounding box center [1246, 171] width 104 height 23
